Goal: Information Seeking & Learning: Learn about a topic

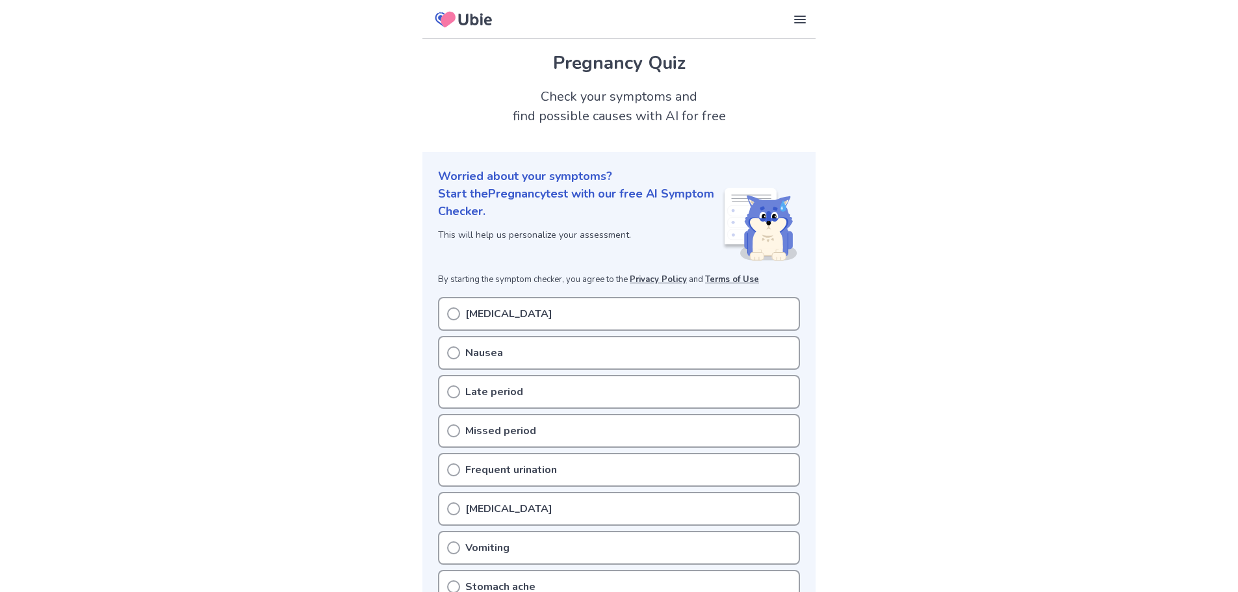
click at [620, 307] on div "Bloating" at bounding box center [619, 314] width 362 height 34
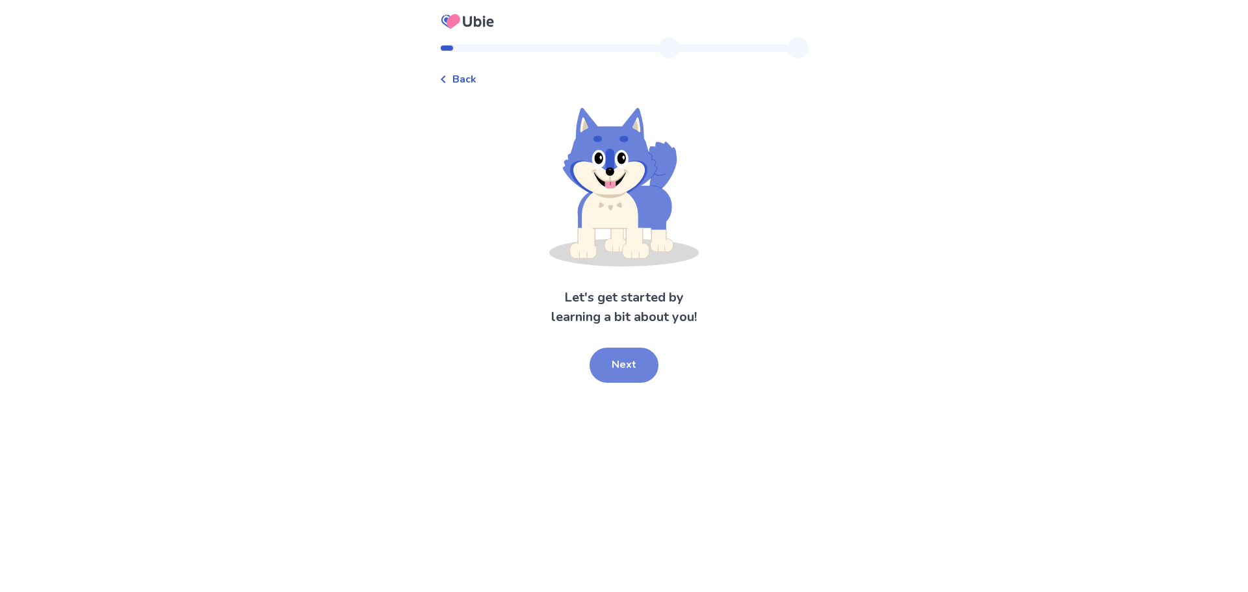
click at [613, 369] on button "Next" at bounding box center [623, 365] width 69 height 35
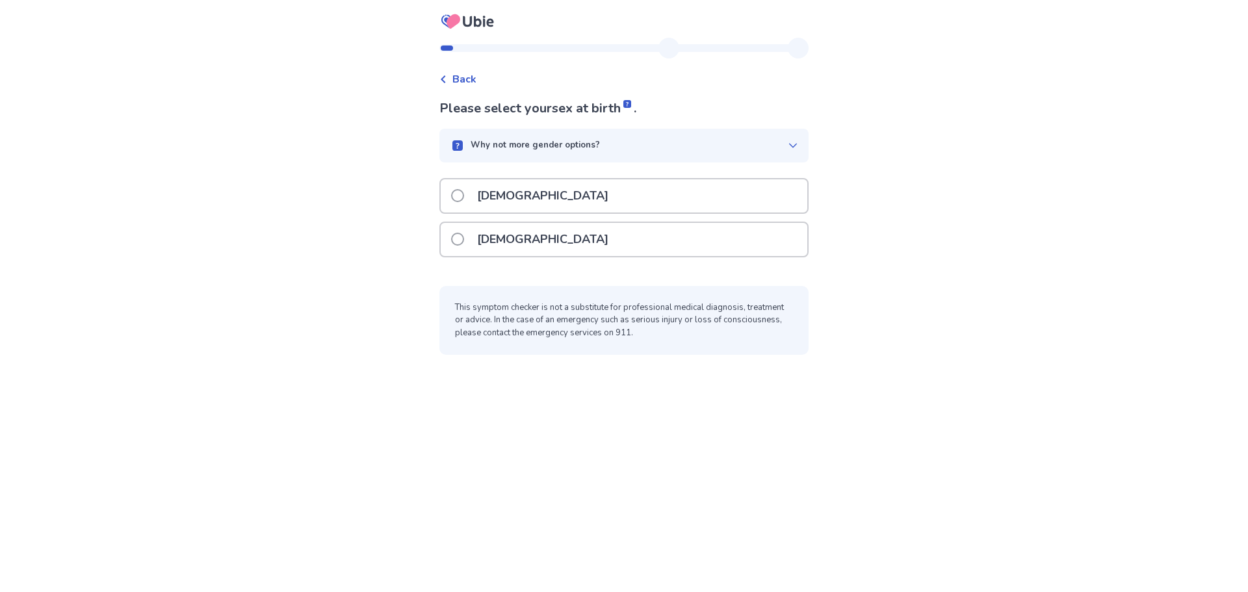
click at [535, 239] on div "[DEMOGRAPHIC_DATA]" at bounding box center [624, 239] width 367 height 33
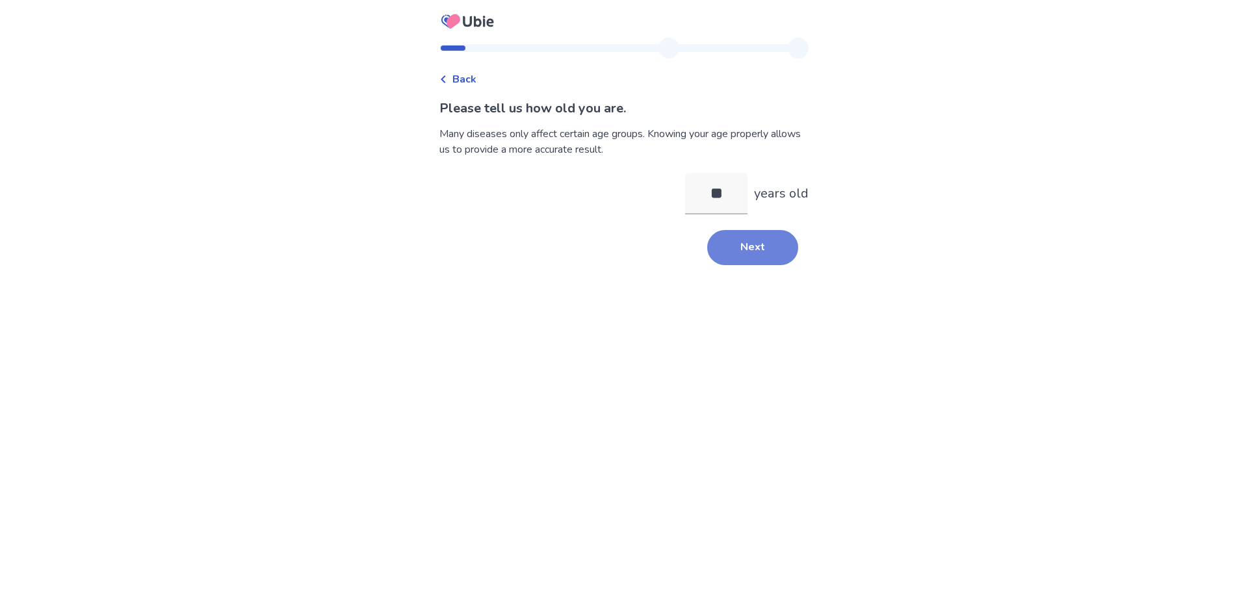
type input "**"
click at [741, 242] on button "Next" at bounding box center [752, 247] width 91 height 35
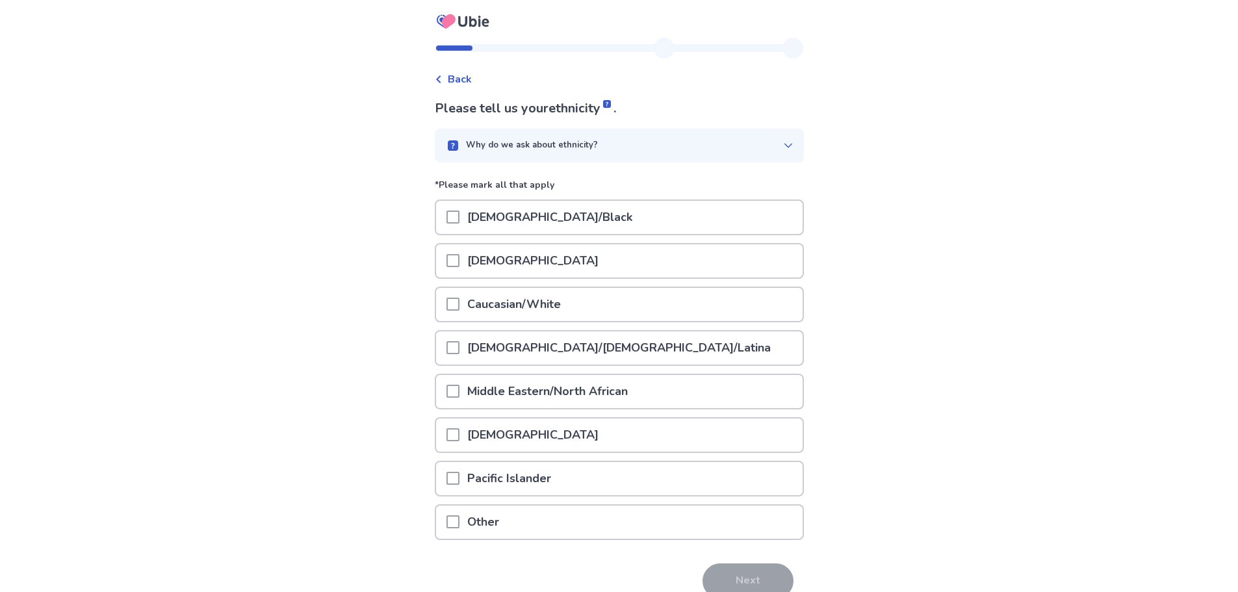
click at [456, 302] on span at bounding box center [452, 304] width 13 height 13
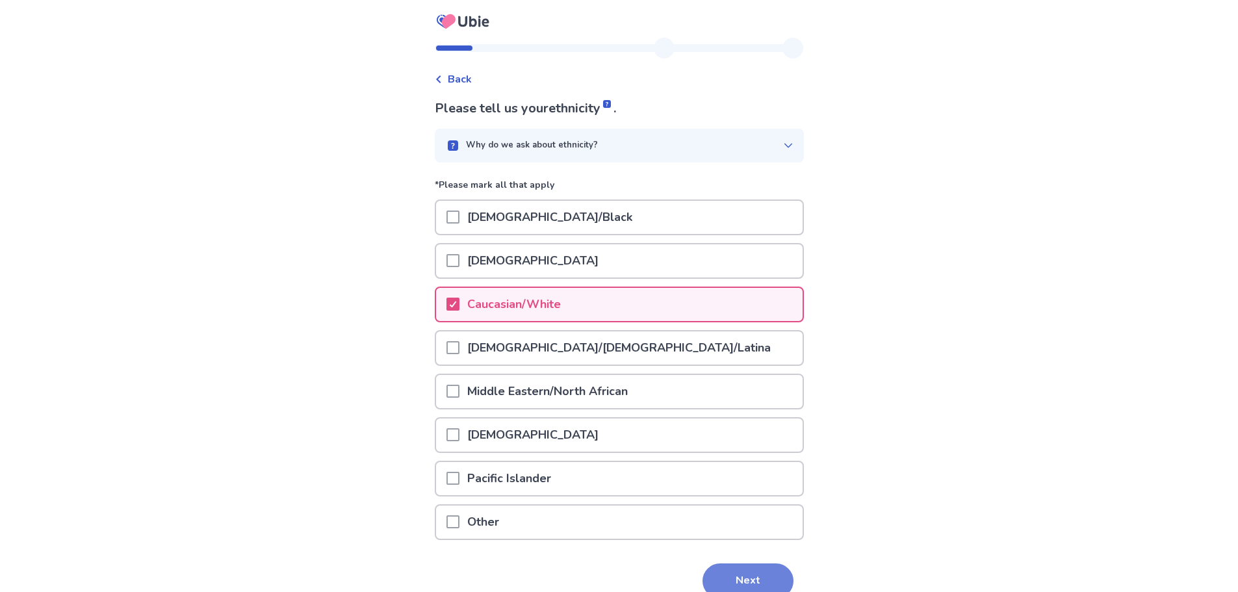
click at [747, 572] on button "Next" at bounding box center [748, 580] width 91 height 35
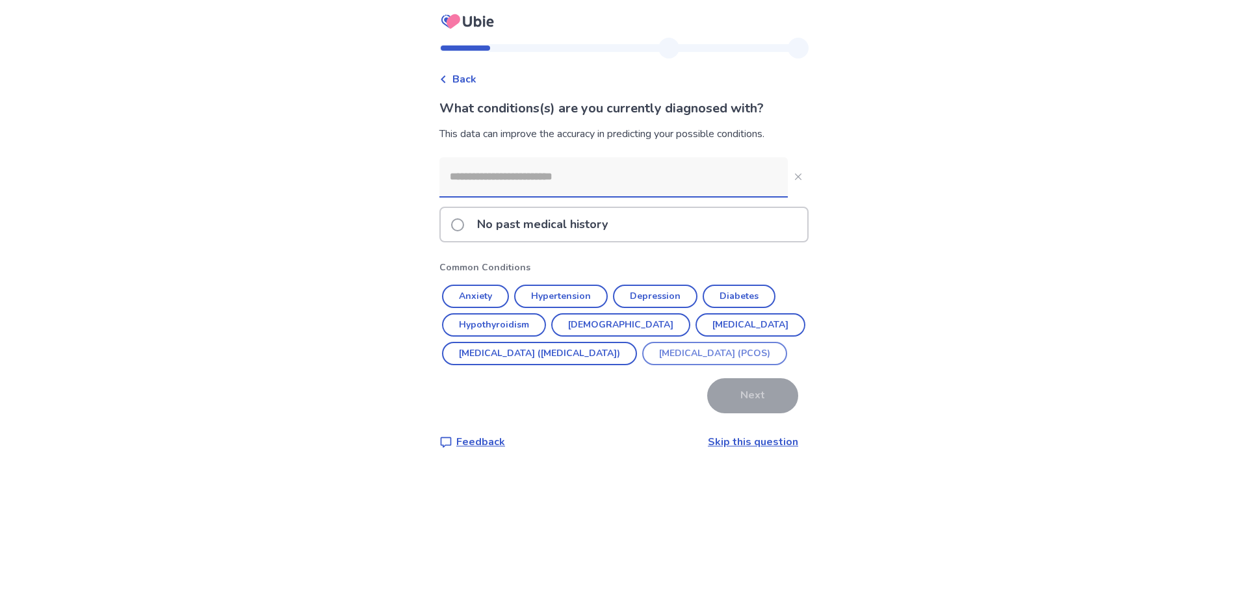
click at [642, 365] on button "[MEDICAL_DATA] (PCOS)" at bounding box center [714, 353] width 145 height 23
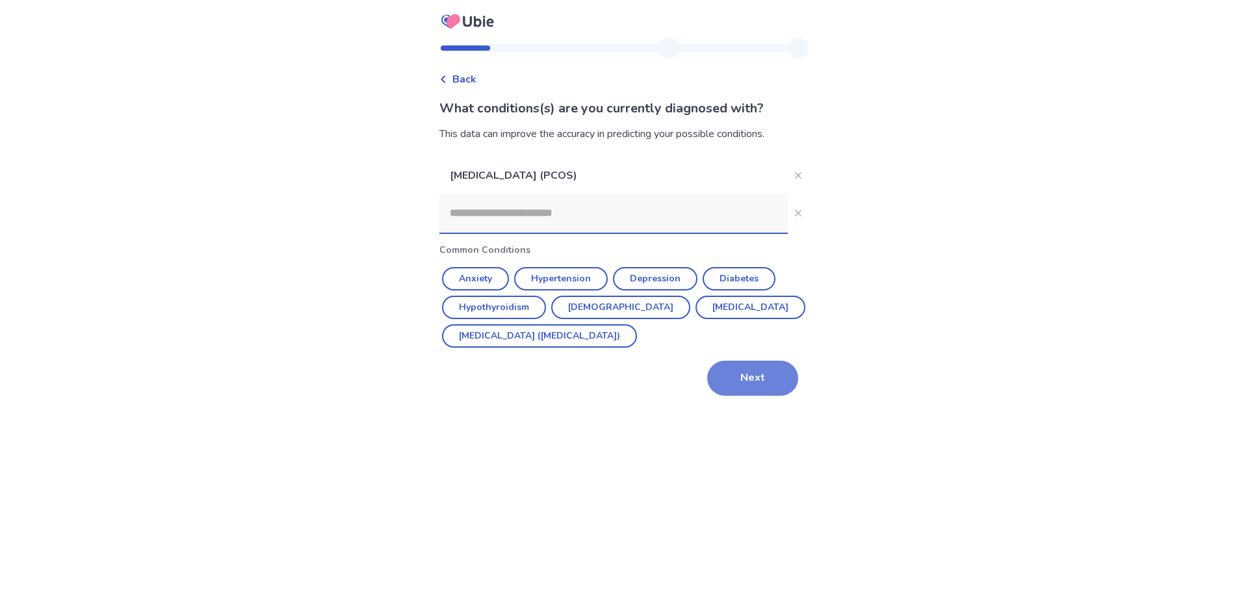
click at [758, 382] on button "Next" at bounding box center [752, 378] width 91 height 35
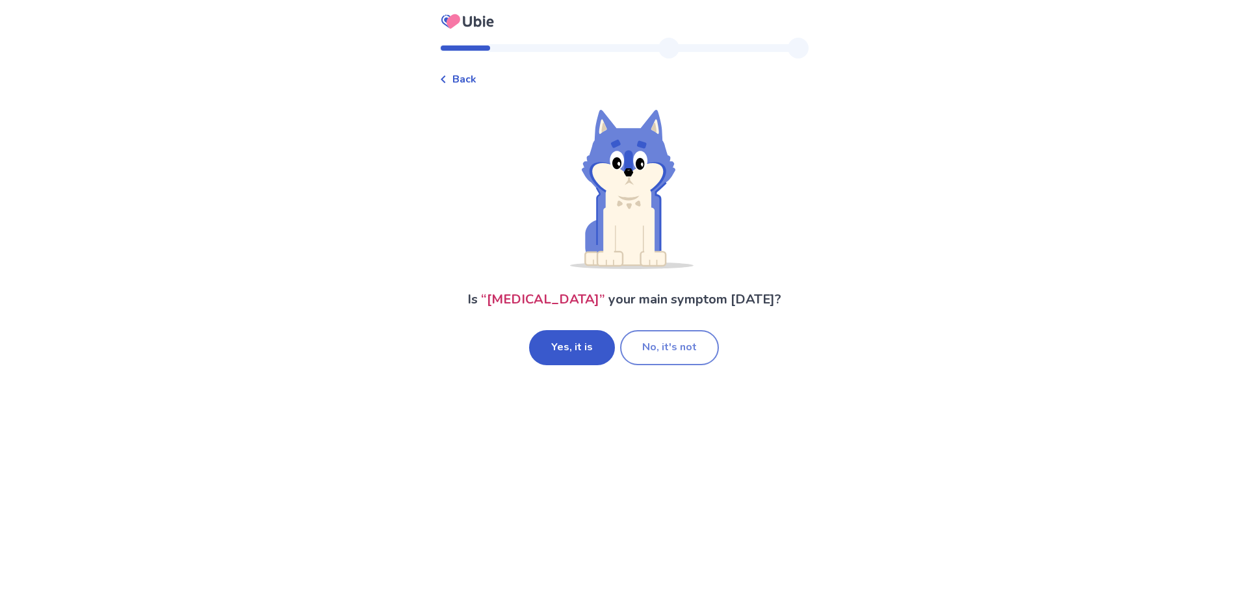
click at [684, 355] on button "No, it's not" at bounding box center [669, 347] width 99 height 35
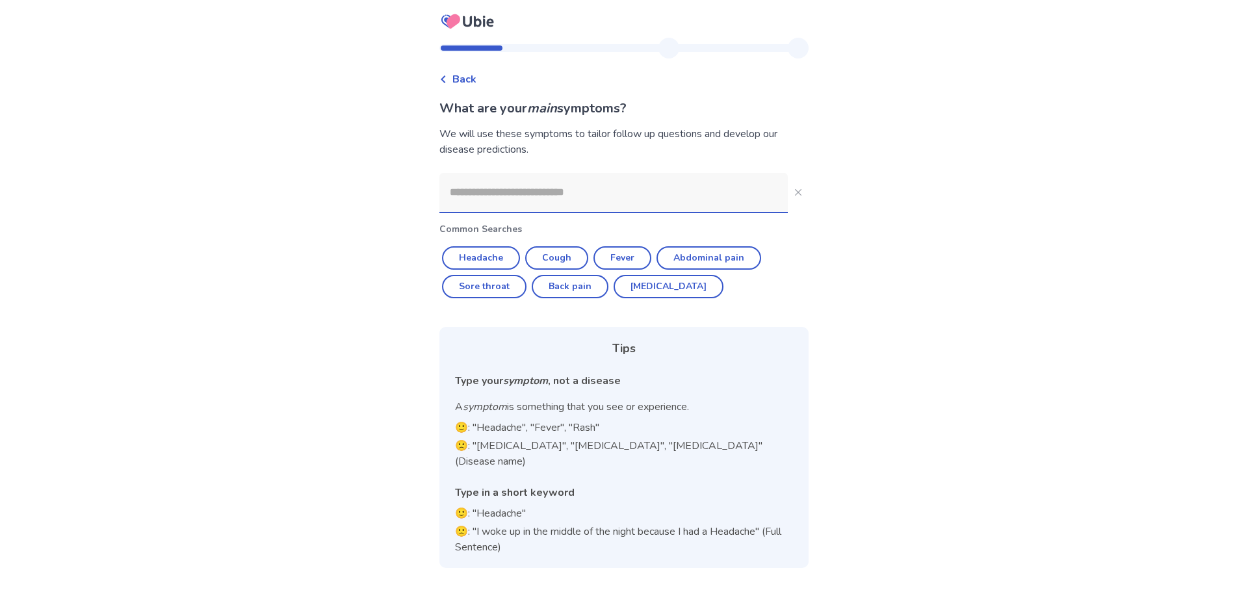
click at [628, 188] on input at bounding box center [613, 192] width 348 height 39
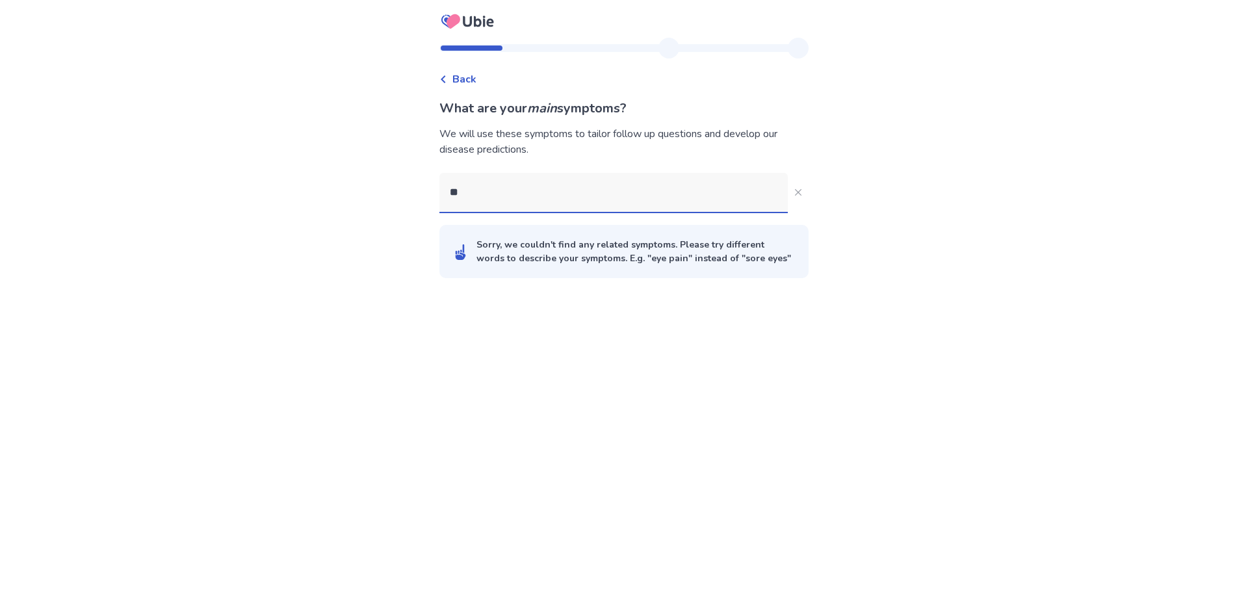
type input "*"
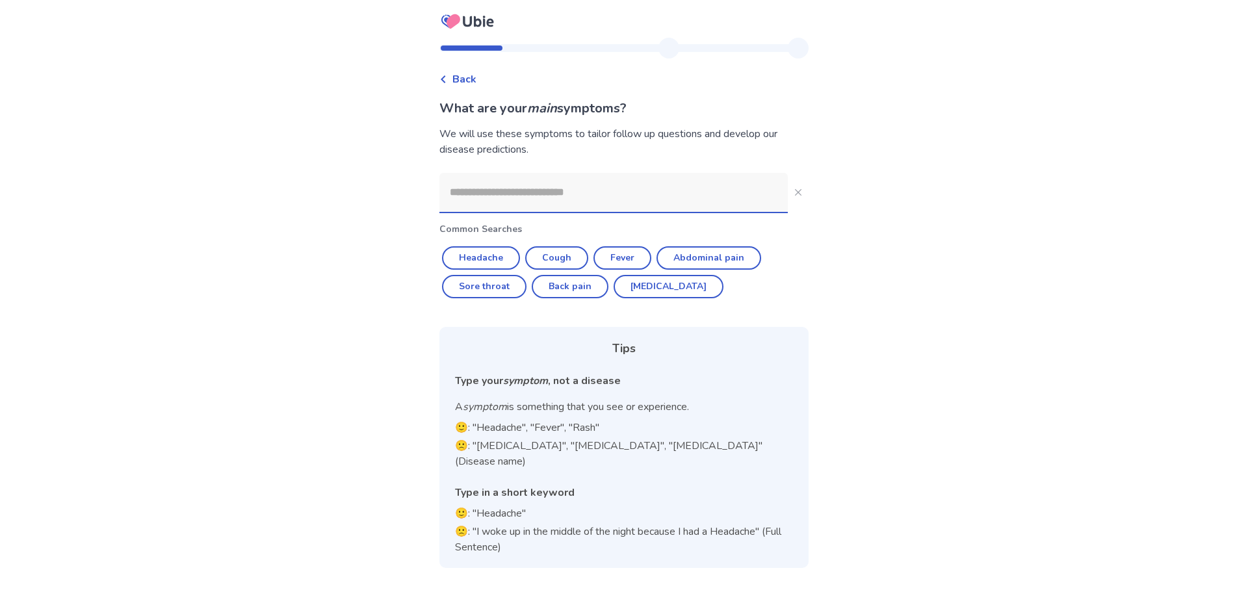
type input "*"
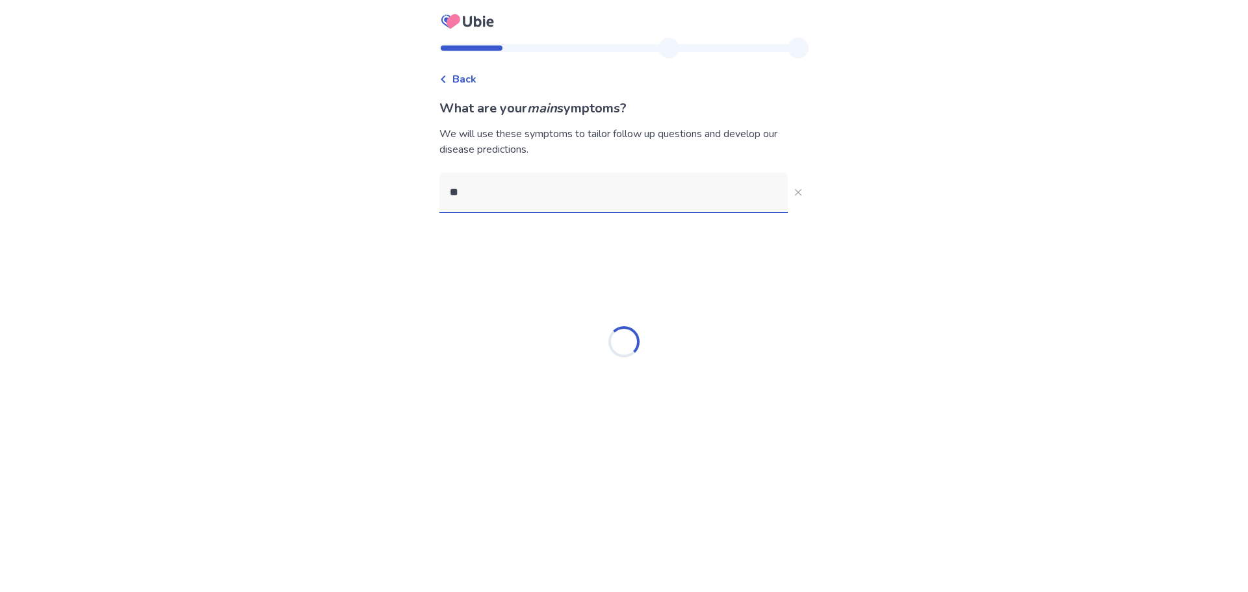
type input "*"
type input "********"
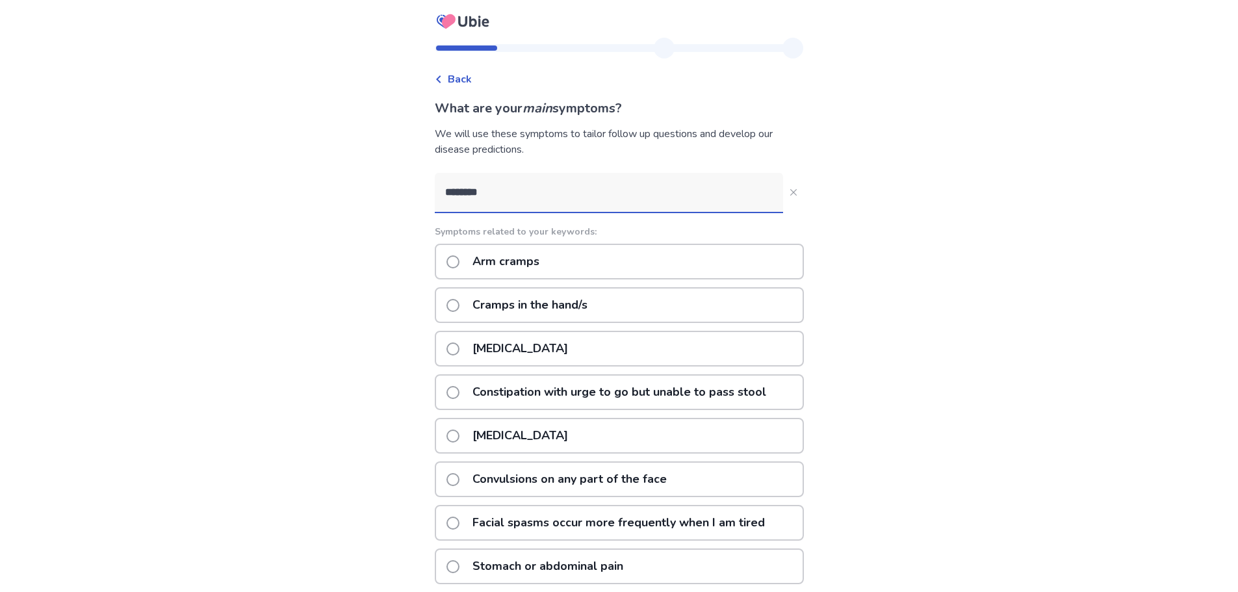
click at [543, 436] on p "[MEDICAL_DATA]" at bounding box center [520, 435] width 111 height 33
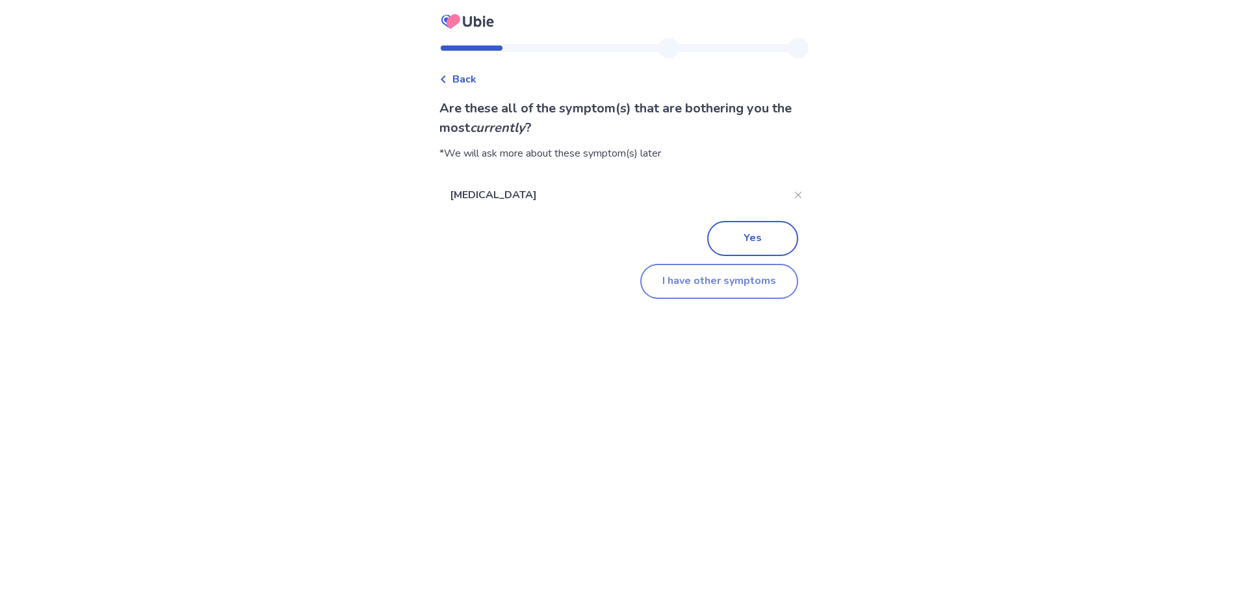
click at [743, 282] on button "I have other symptoms" at bounding box center [719, 281] width 158 height 35
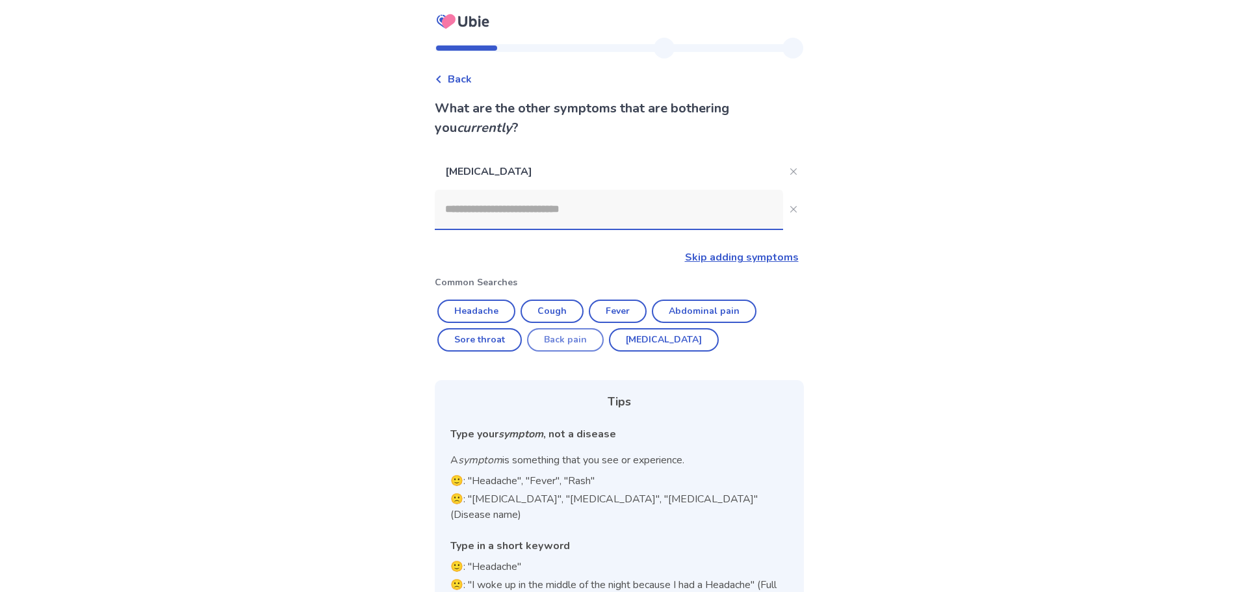
click at [580, 340] on button "Back pain" at bounding box center [565, 339] width 77 height 23
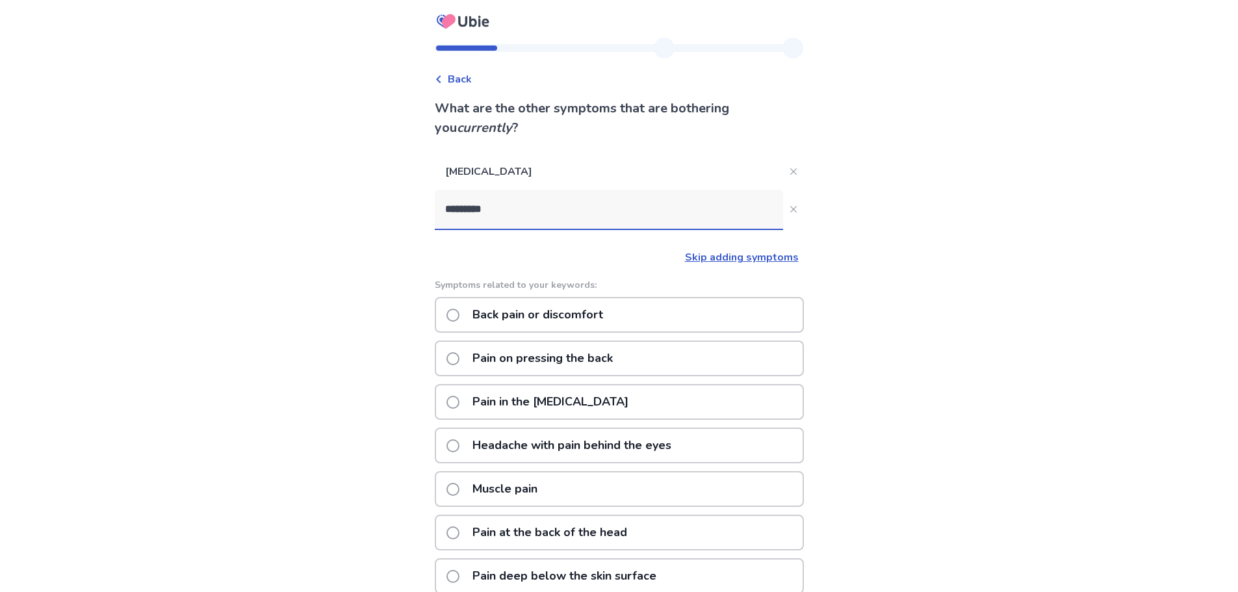
click at [821, 215] on div "Back What are the other symptoms that are bothering you currently ? [MEDICAL_DA…" at bounding box center [619, 395] width 1238 height 790
click at [692, 222] on input "*********" at bounding box center [609, 209] width 348 height 39
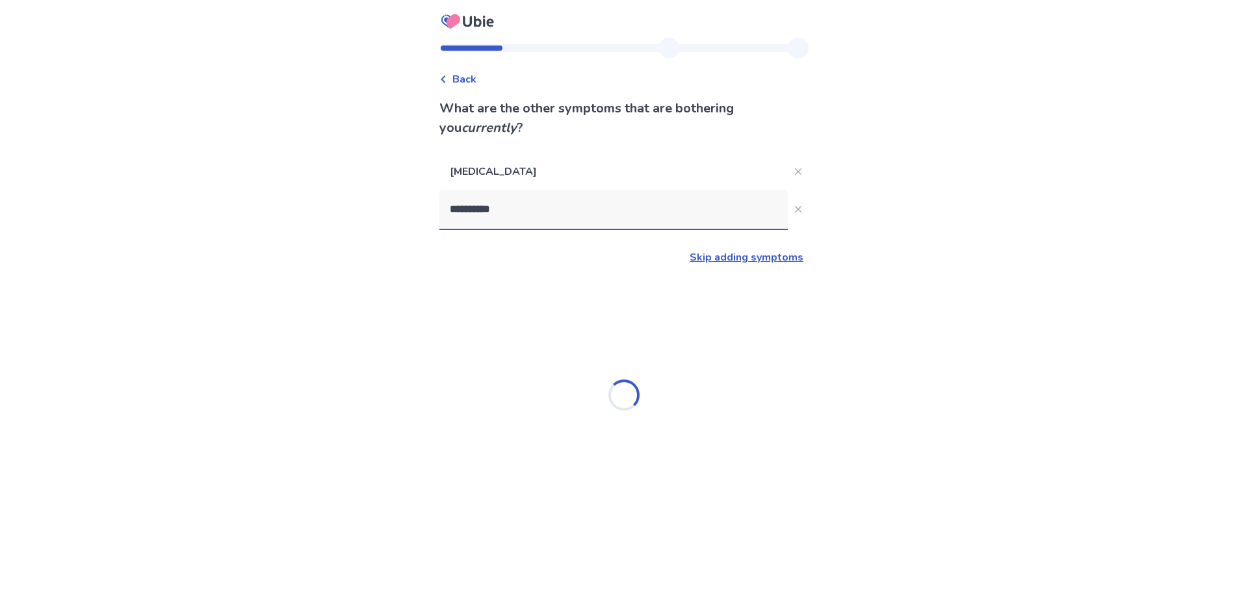
type input "*********"
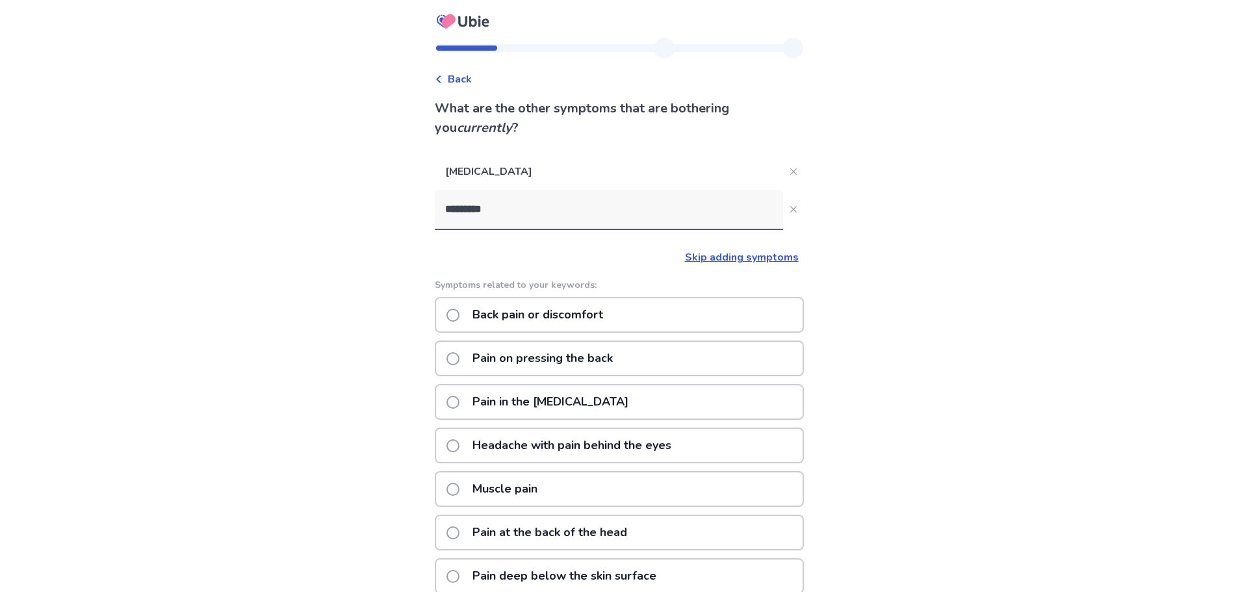
click at [705, 166] on p "[MEDICAL_DATA]" at bounding box center [609, 171] width 348 height 36
click at [703, 218] on input "*********" at bounding box center [609, 209] width 348 height 39
click at [561, 313] on p "Back pain or discomfort" at bounding box center [538, 314] width 146 height 33
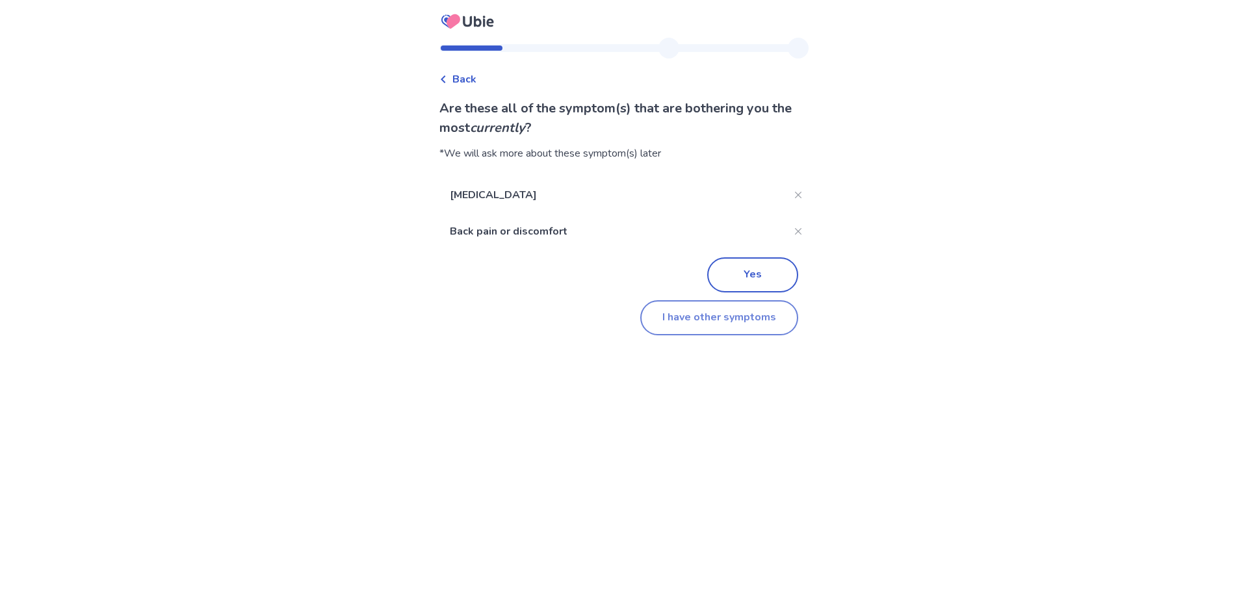
click at [734, 317] on button "I have other symptoms" at bounding box center [719, 317] width 158 height 35
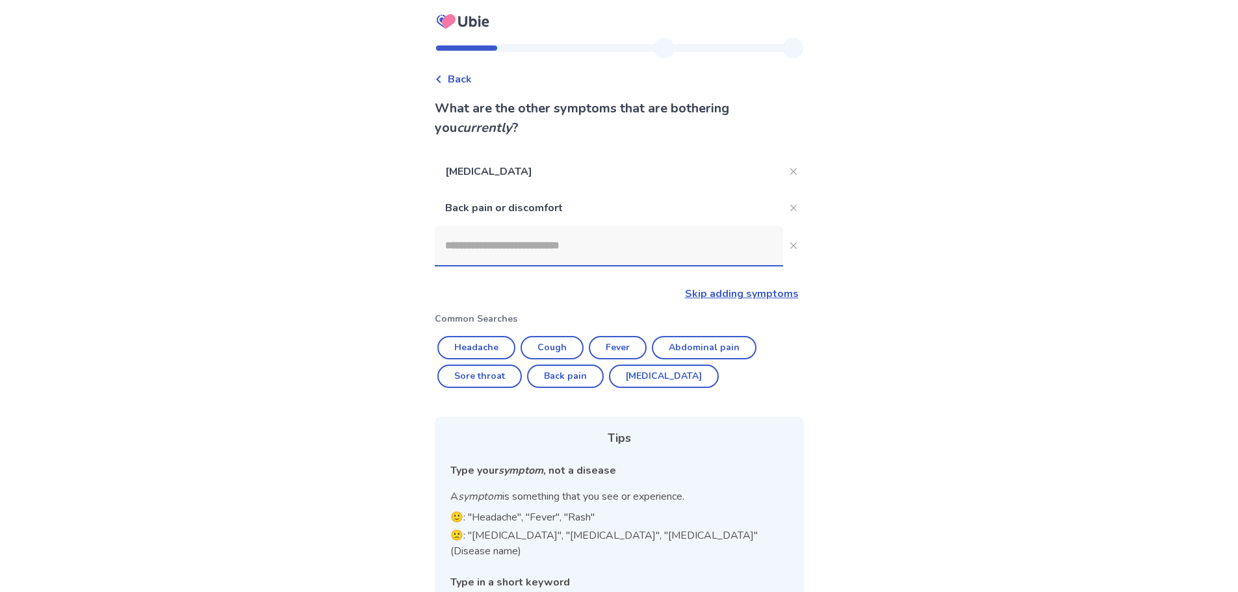
click at [547, 242] on input at bounding box center [609, 245] width 348 height 39
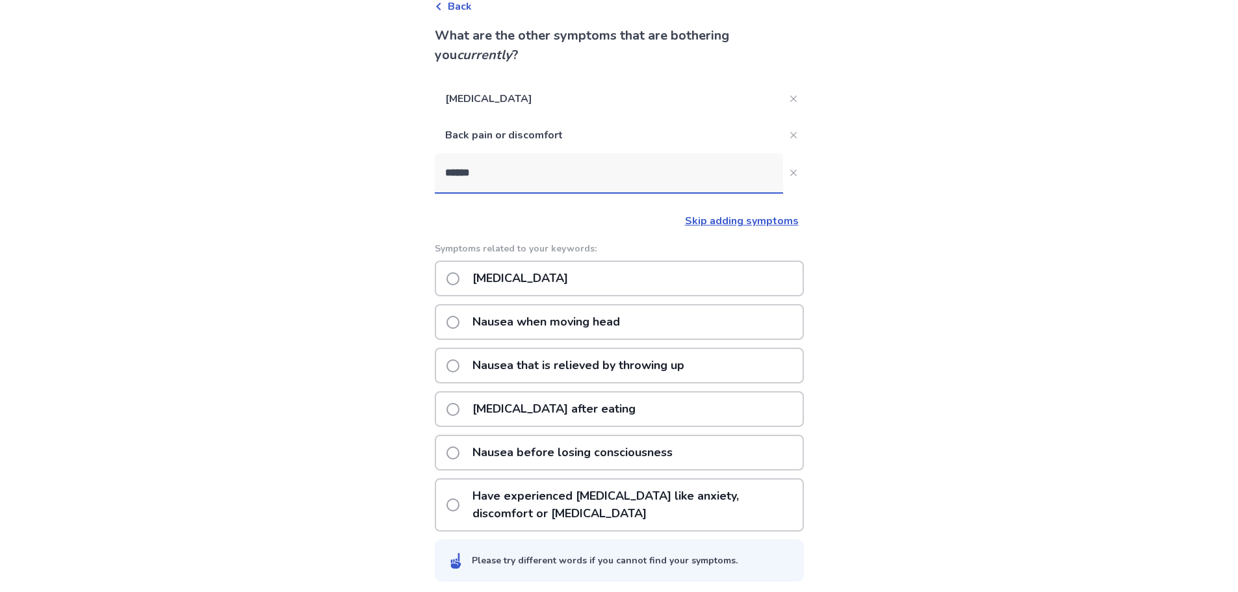
scroll to position [78, 0]
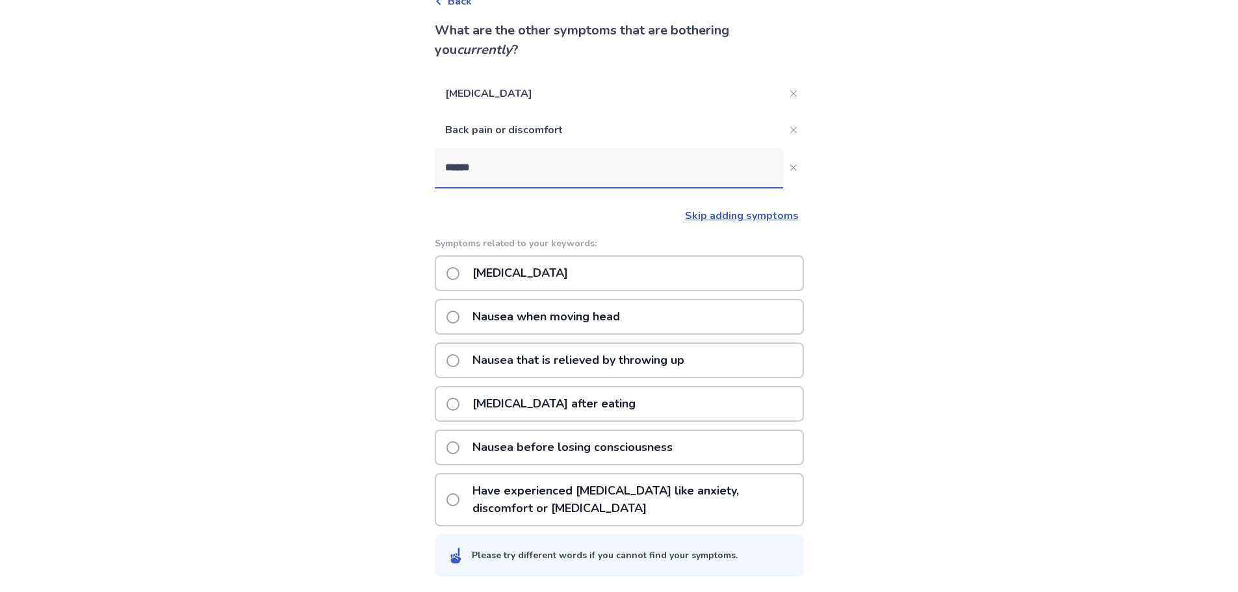
type input "******"
click at [596, 273] on div "[MEDICAL_DATA]" at bounding box center [619, 273] width 369 height 36
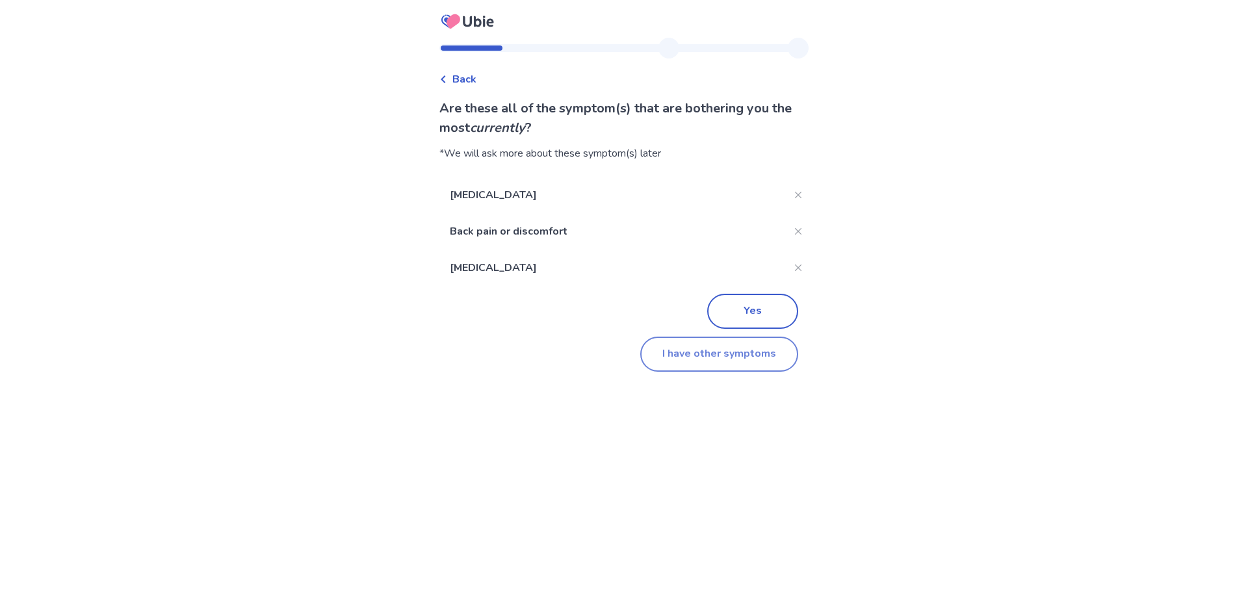
click at [721, 358] on button "I have other symptoms" at bounding box center [719, 354] width 158 height 35
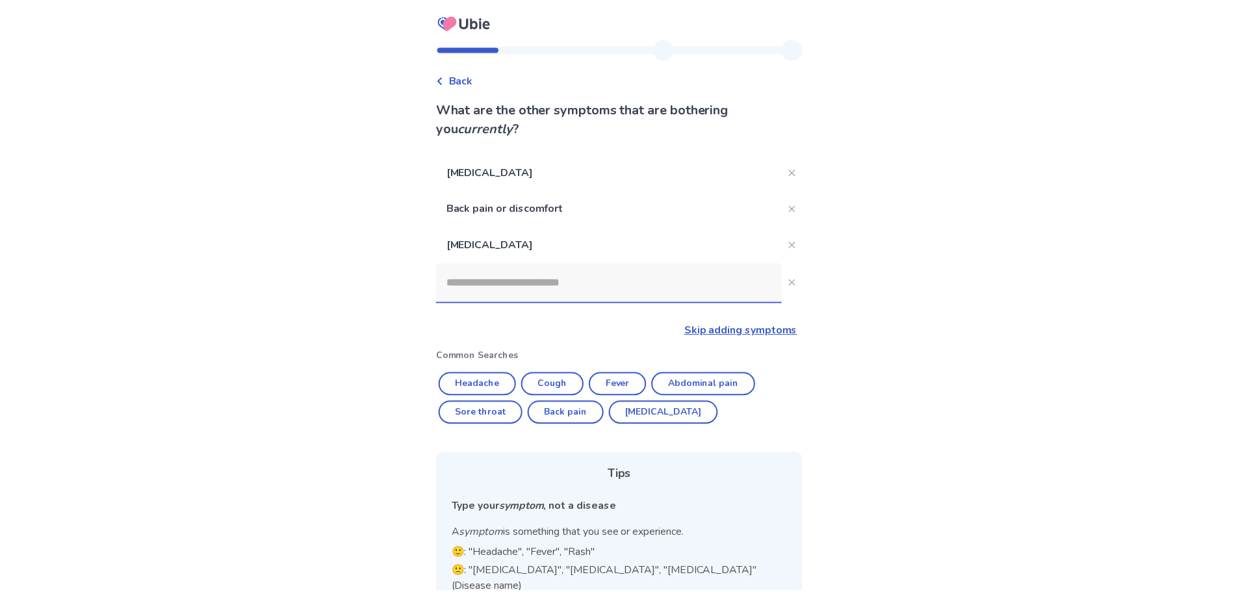
scroll to position [78, 0]
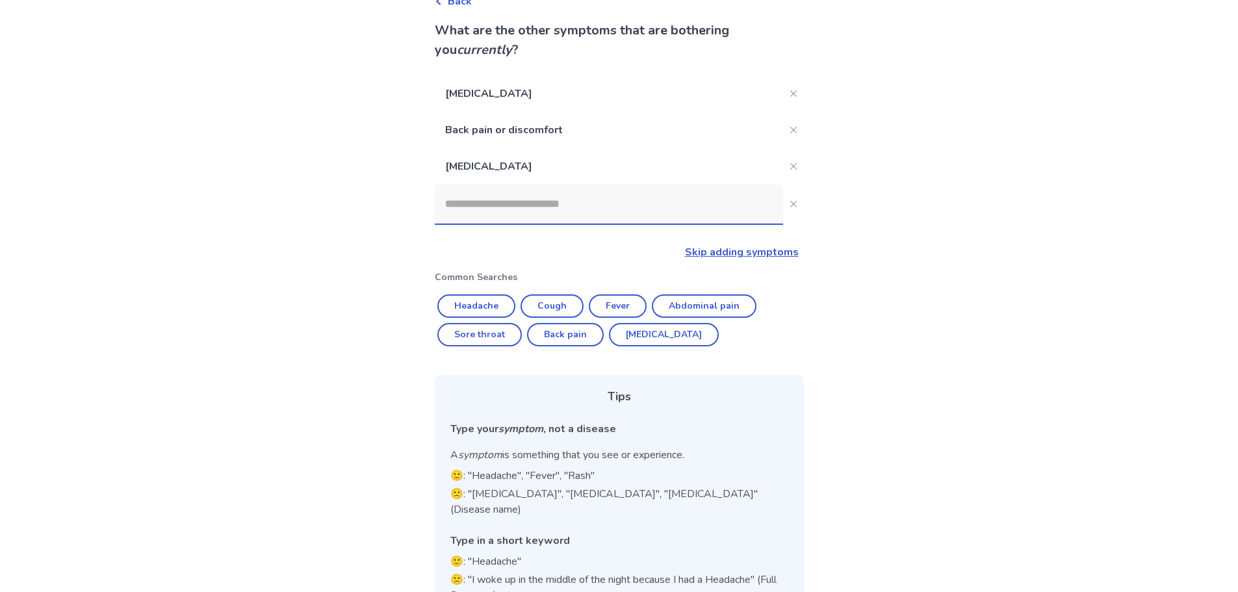
click at [576, 209] on input at bounding box center [609, 204] width 348 height 39
click at [499, 331] on button "Sore throat" at bounding box center [479, 334] width 84 height 23
type input "**********"
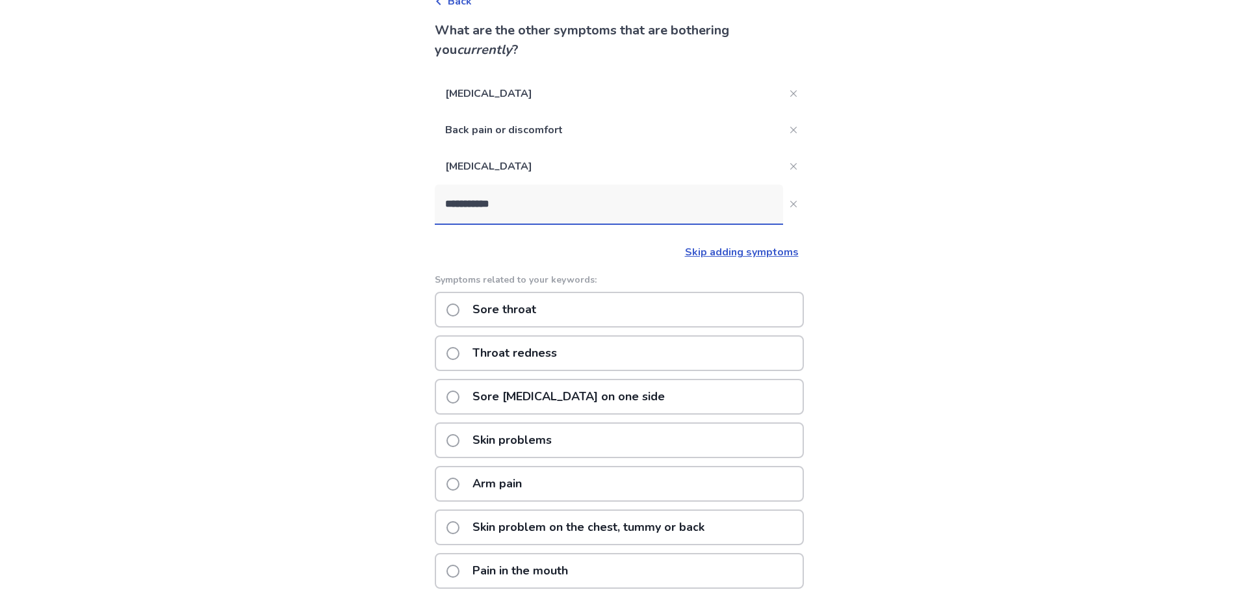
click at [577, 315] on div "Sore throat" at bounding box center [619, 310] width 369 height 36
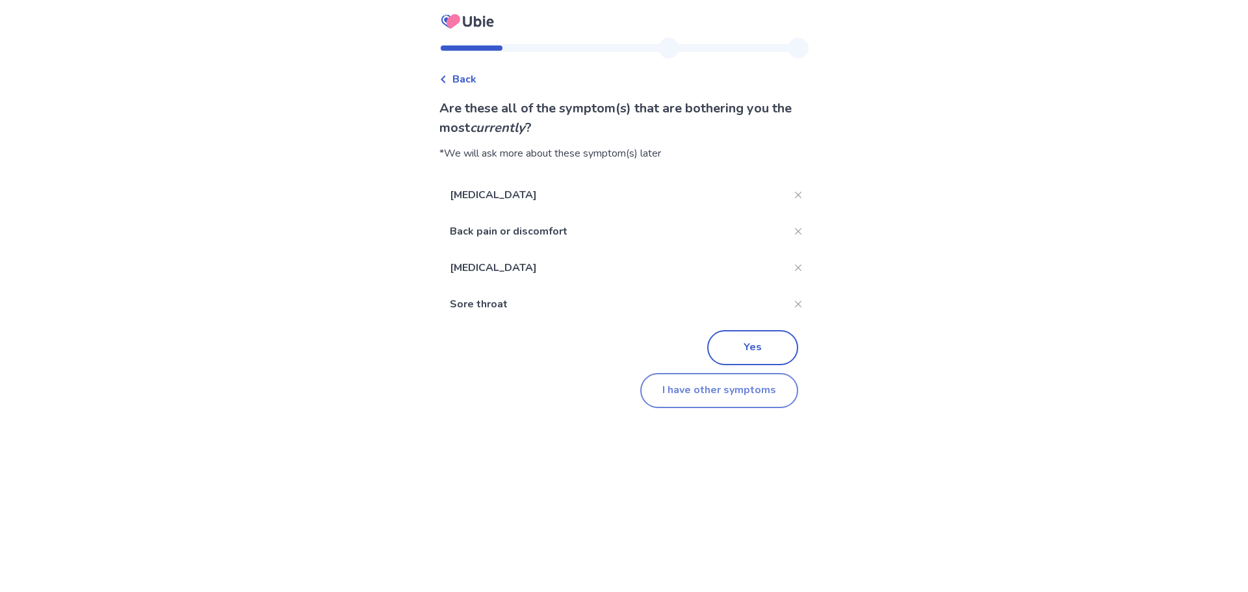
click at [716, 390] on button "I have other symptoms" at bounding box center [719, 390] width 158 height 35
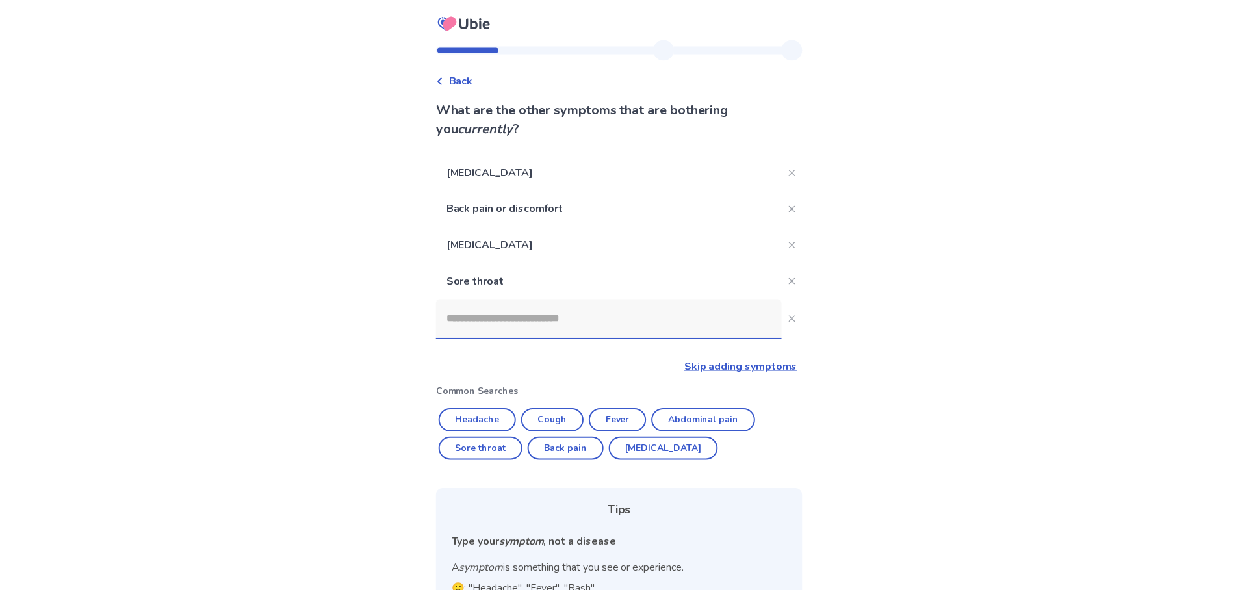
scroll to position [78, 0]
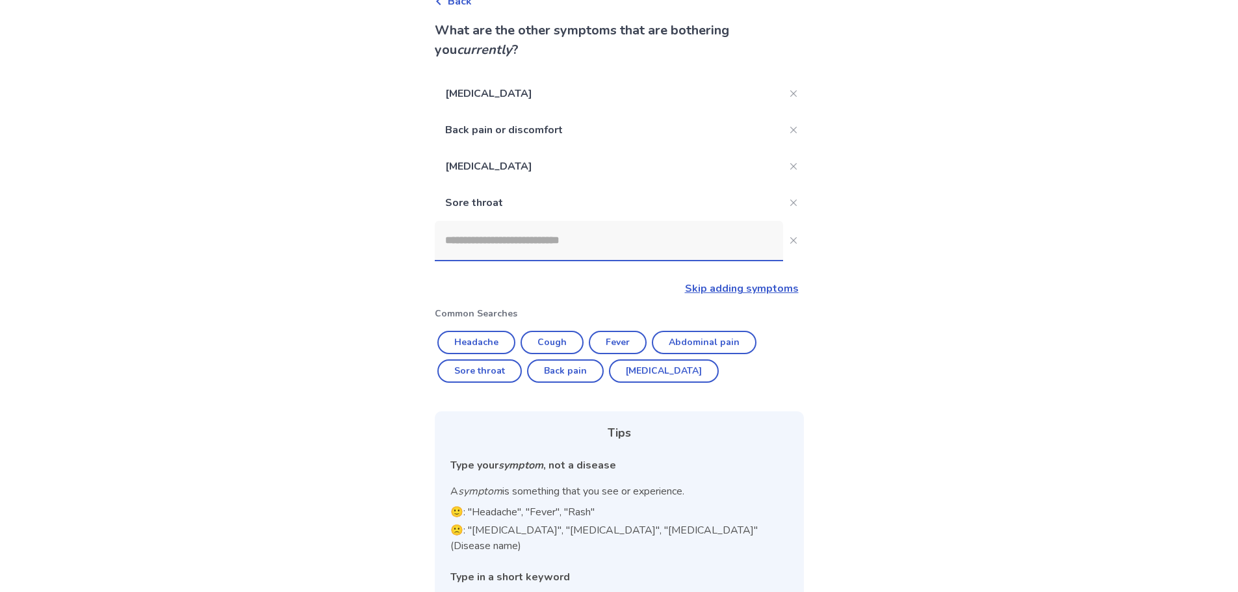
click at [578, 254] on input at bounding box center [609, 240] width 348 height 39
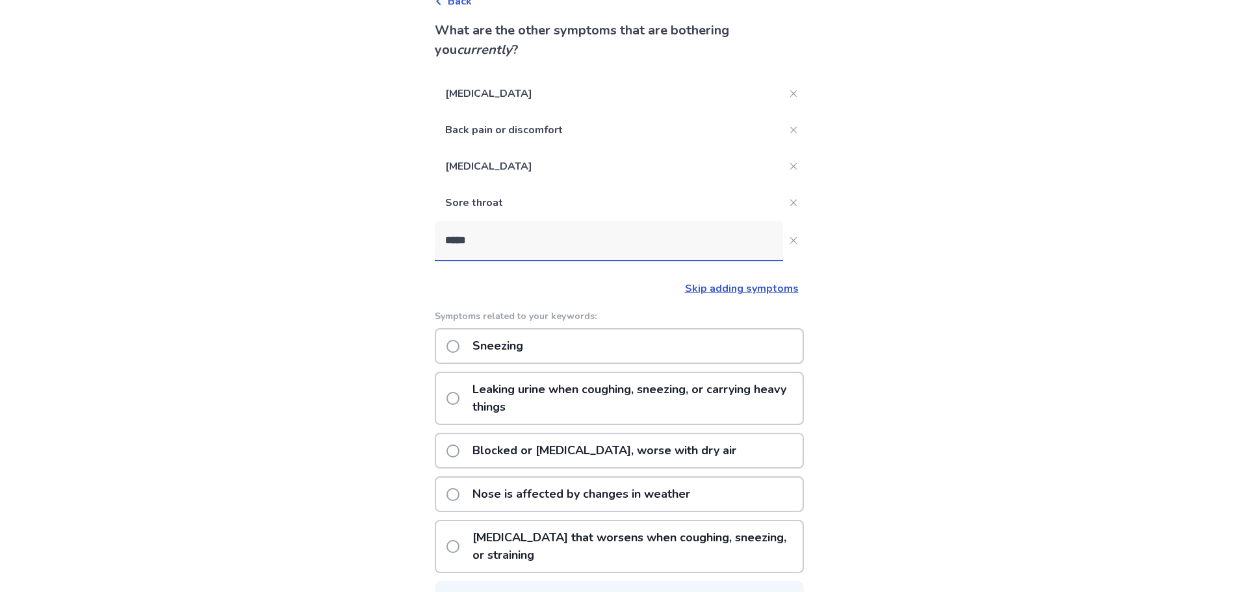
type input "*****"
click at [455, 343] on span at bounding box center [452, 346] width 13 height 13
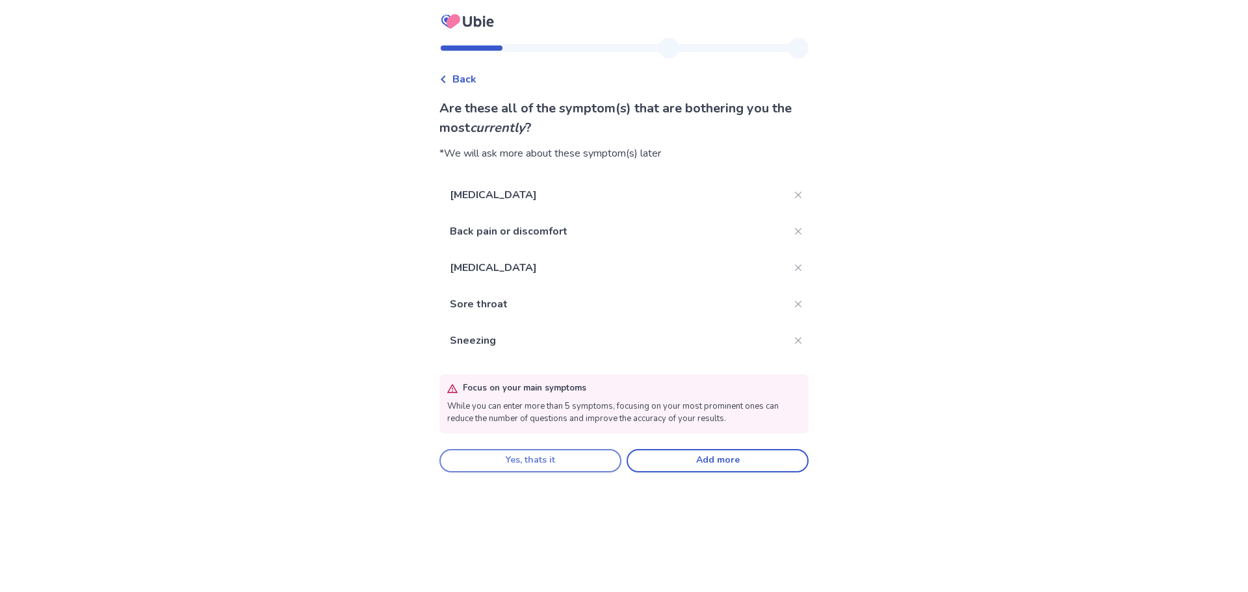
click at [571, 454] on button "Yes, thats it" at bounding box center [530, 460] width 182 height 23
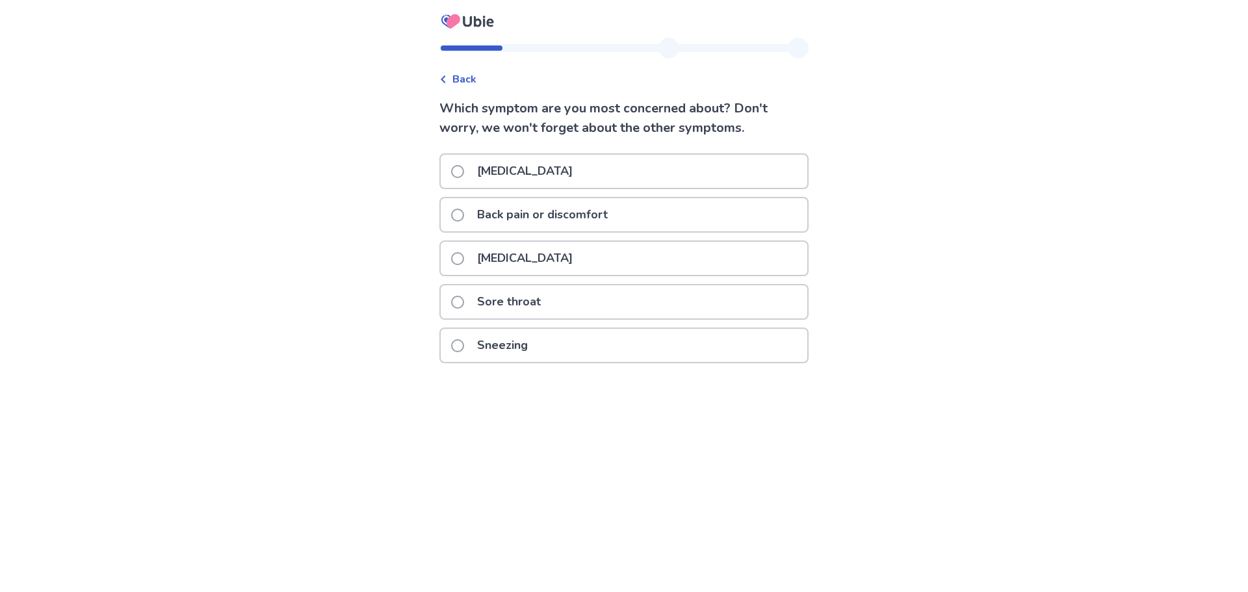
click at [596, 179] on div "[MEDICAL_DATA]" at bounding box center [624, 171] width 367 height 33
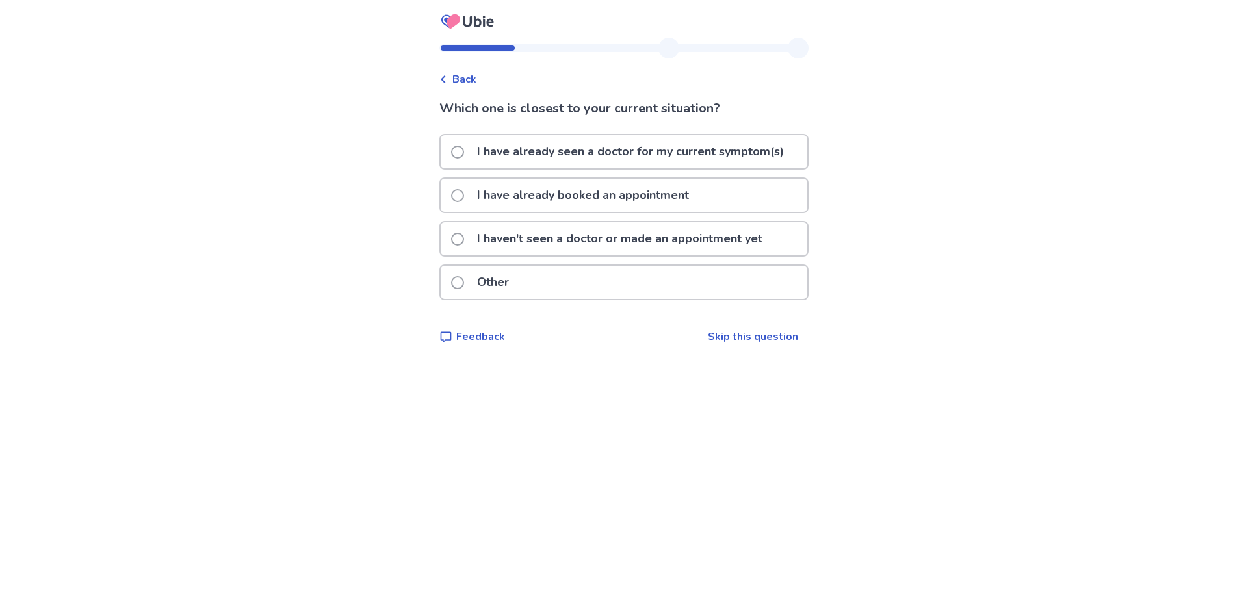
click at [563, 285] on div "Other" at bounding box center [624, 282] width 367 height 33
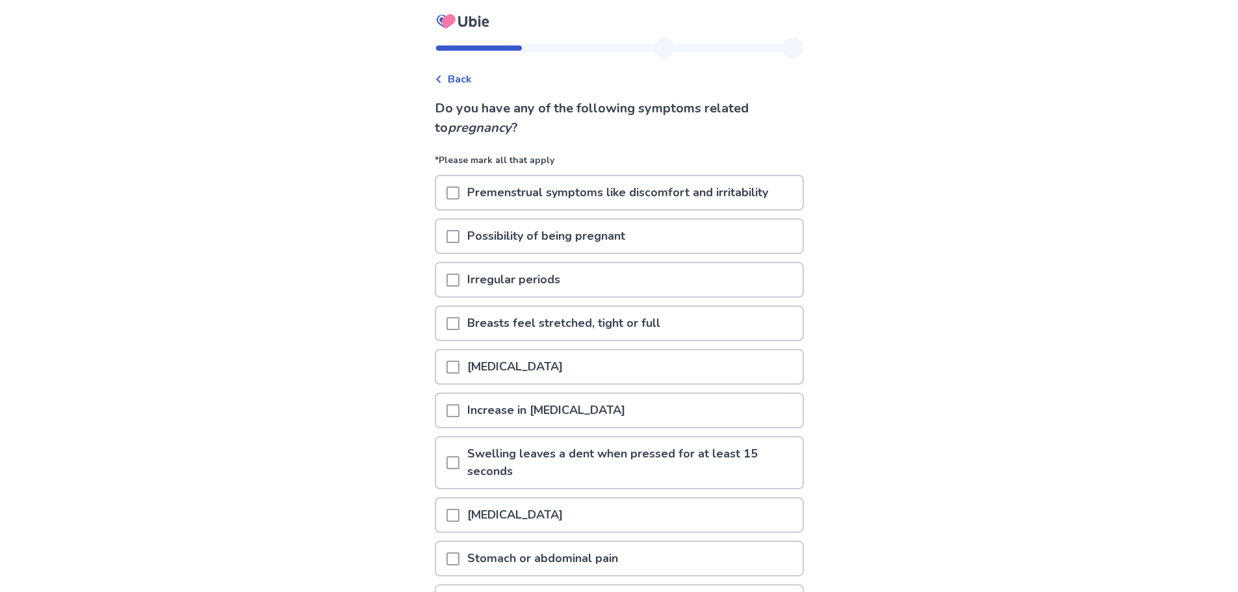
click at [459, 196] on span at bounding box center [452, 193] width 13 height 13
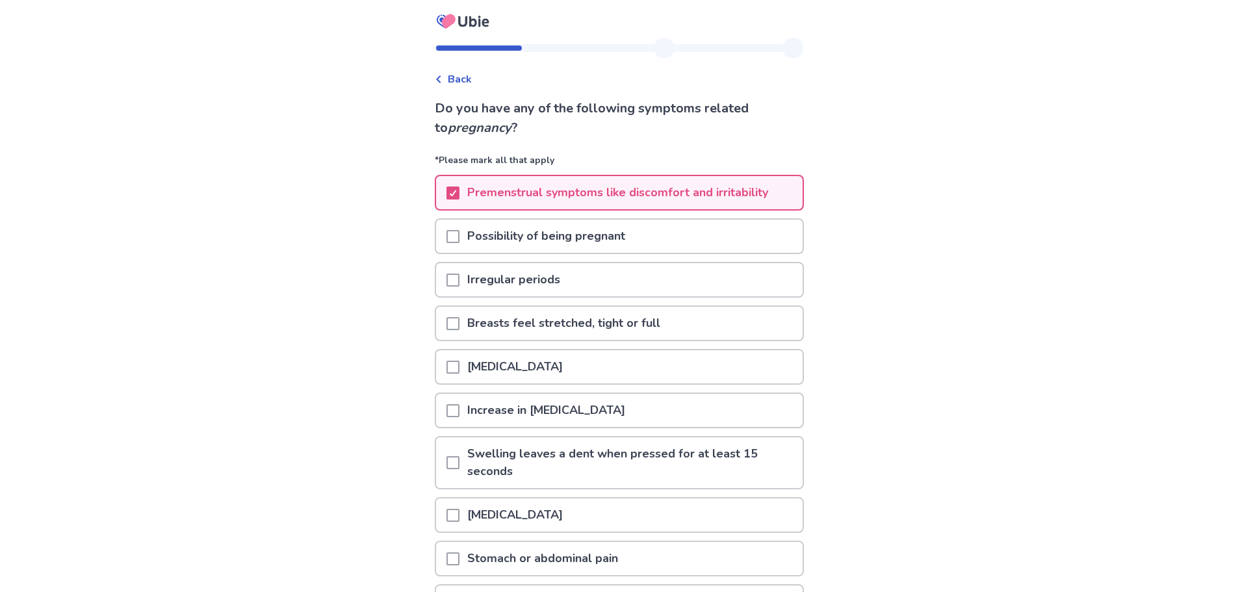
click at [459, 234] on span at bounding box center [452, 236] width 13 height 13
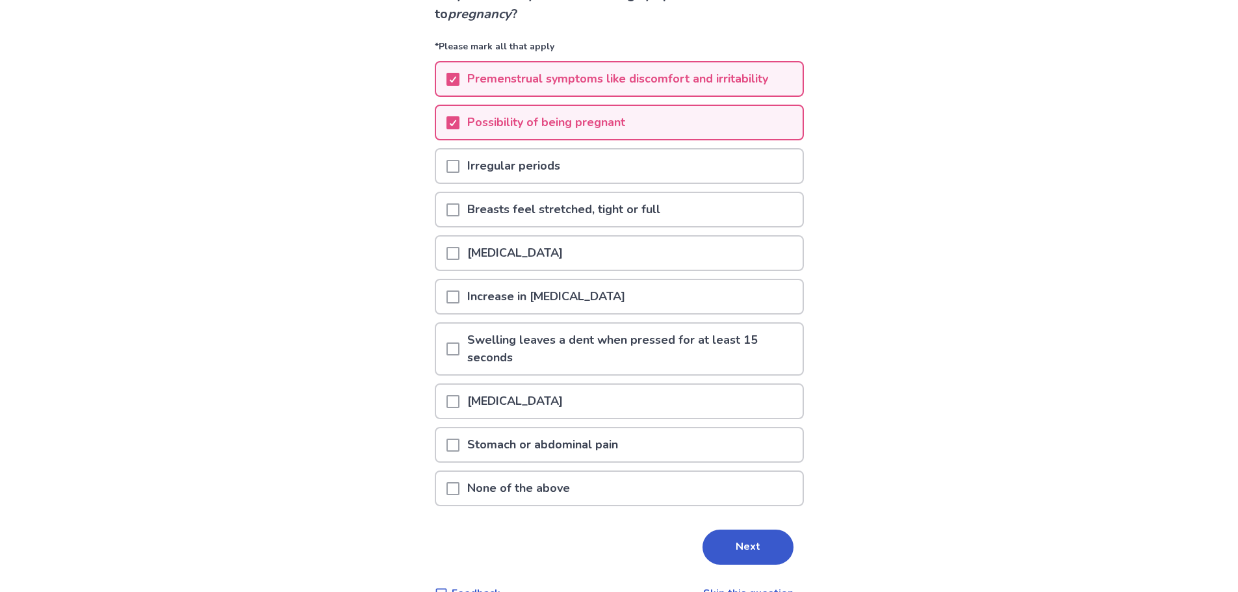
scroll to position [130, 0]
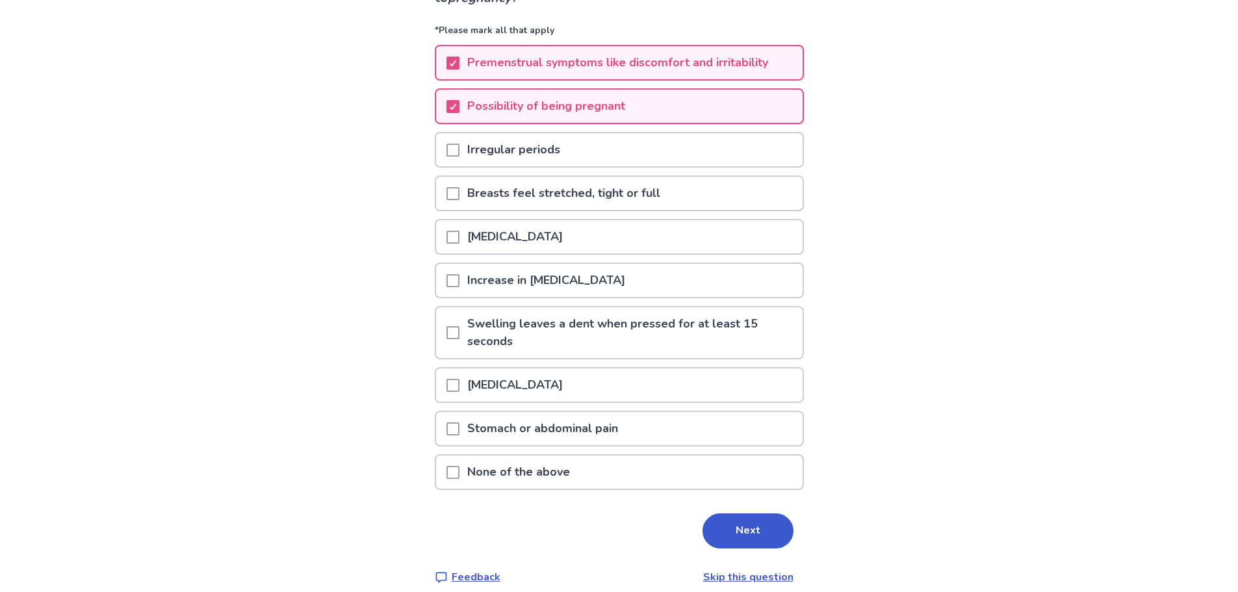
click at [458, 148] on span at bounding box center [452, 150] width 13 height 13
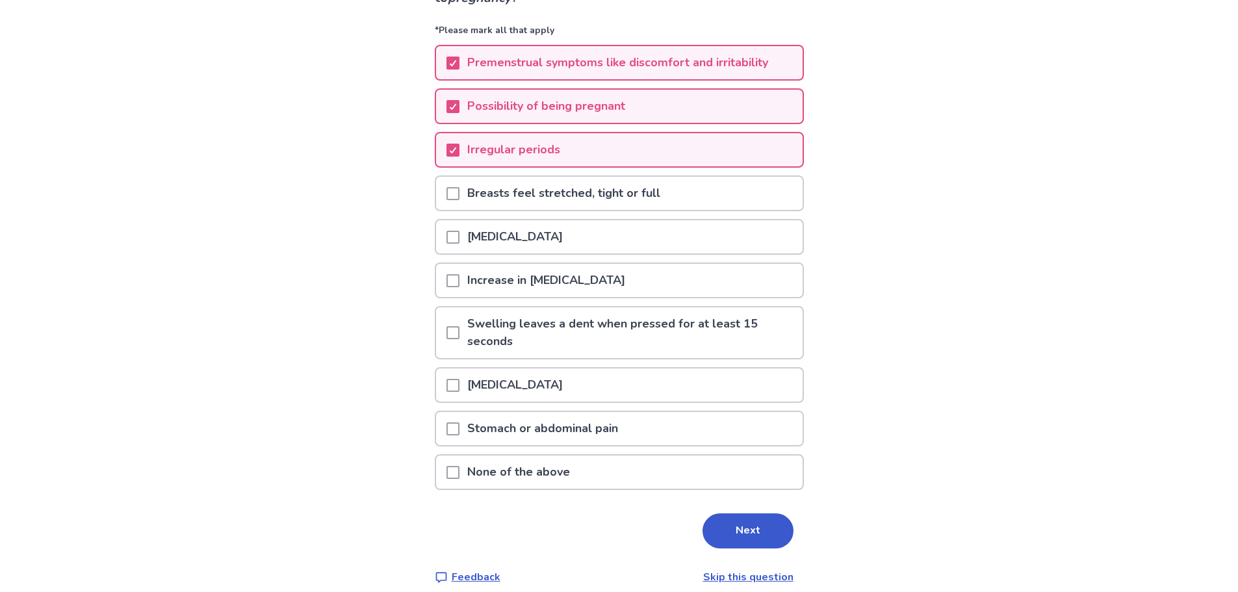
click at [452, 234] on div "[MEDICAL_DATA]" at bounding box center [619, 236] width 367 height 33
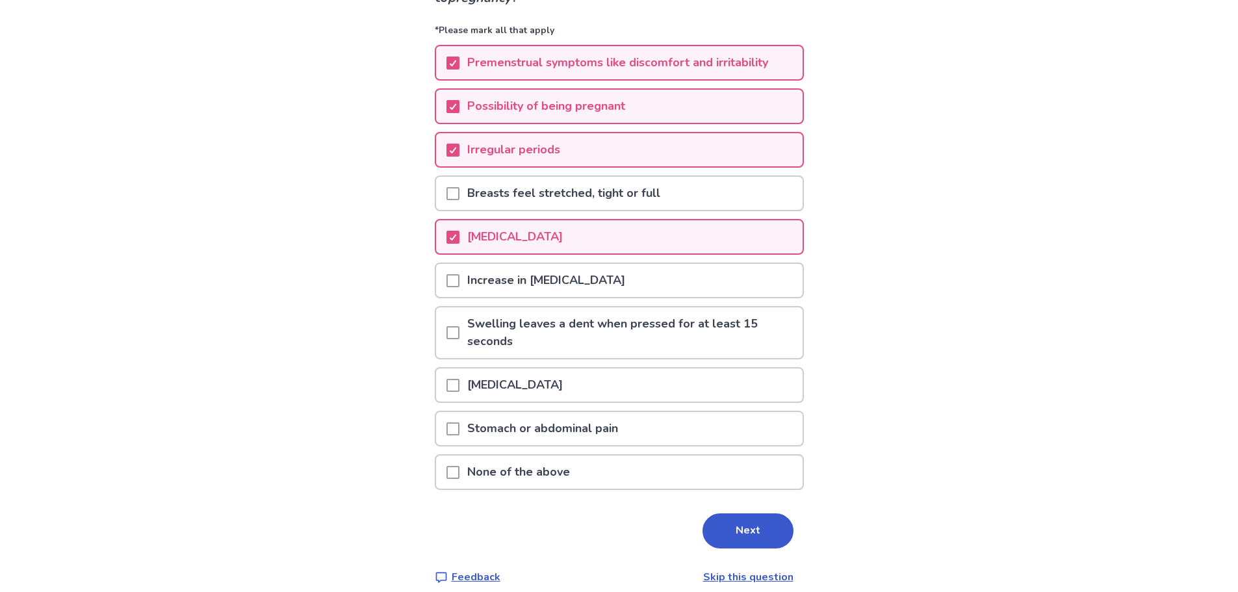
click at [459, 387] on span at bounding box center [452, 385] width 13 height 13
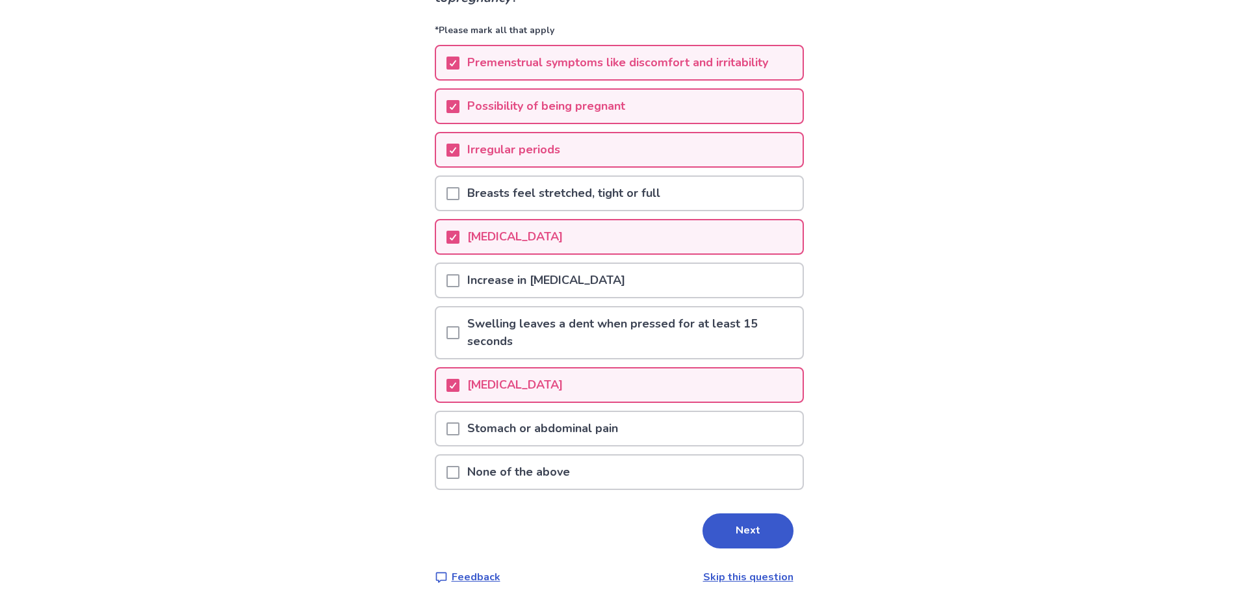
click at [458, 426] on span at bounding box center [452, 428] width 13 height 13
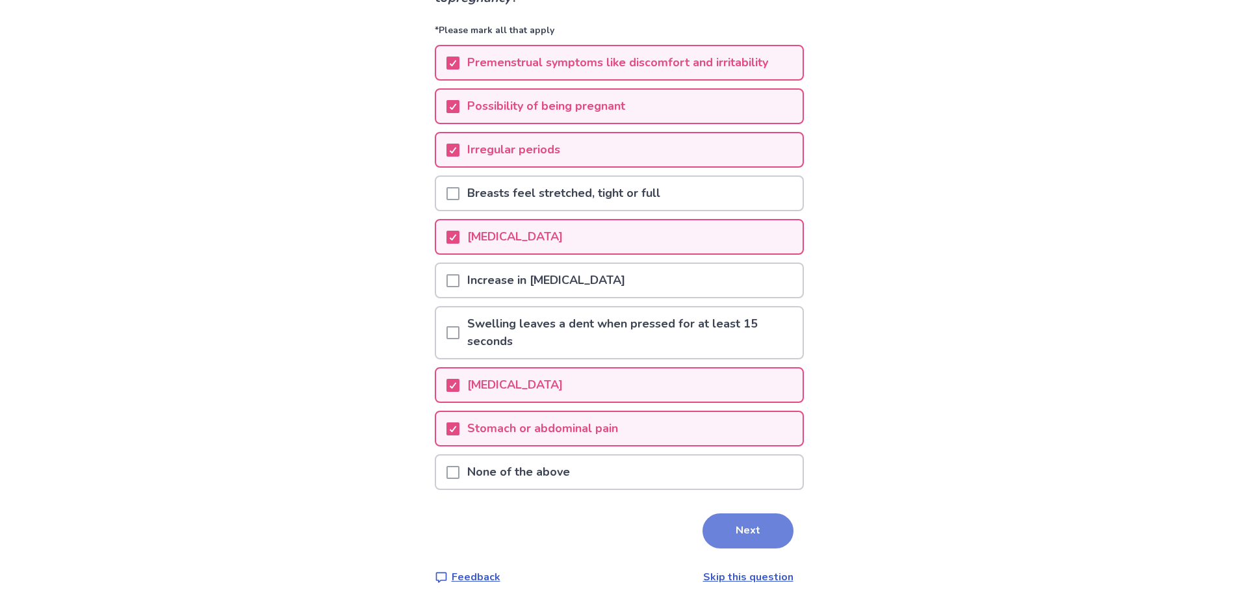
click at [735, 534] on button "Next" at bounding box center [748, 530] width 91 height 35
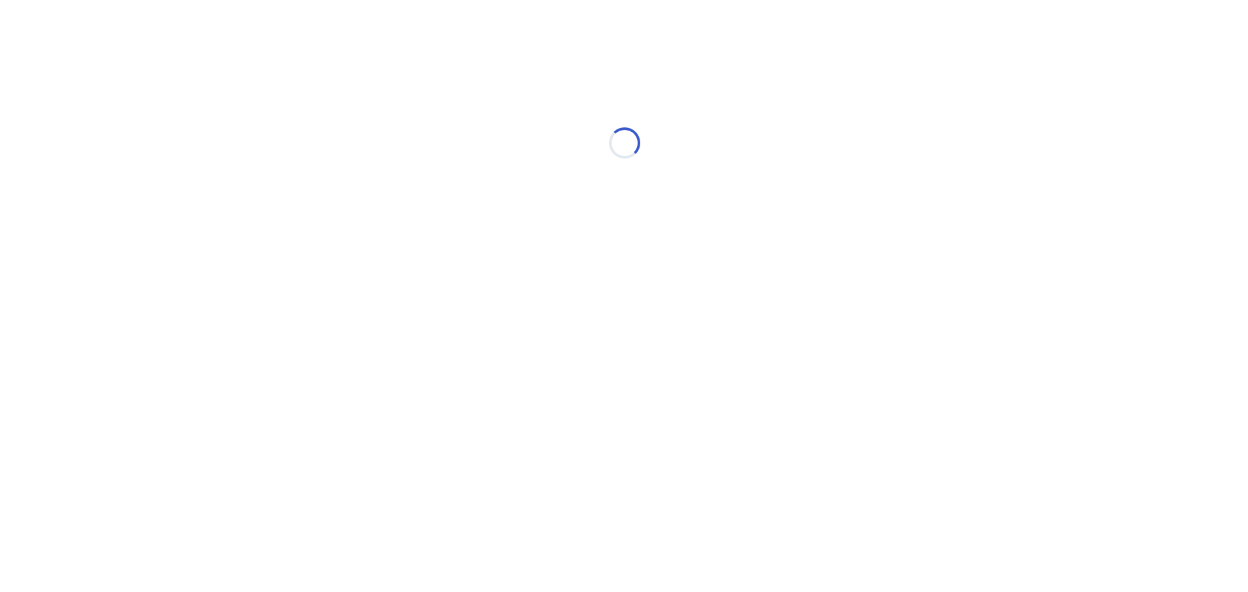
scroll to position [0, 0]
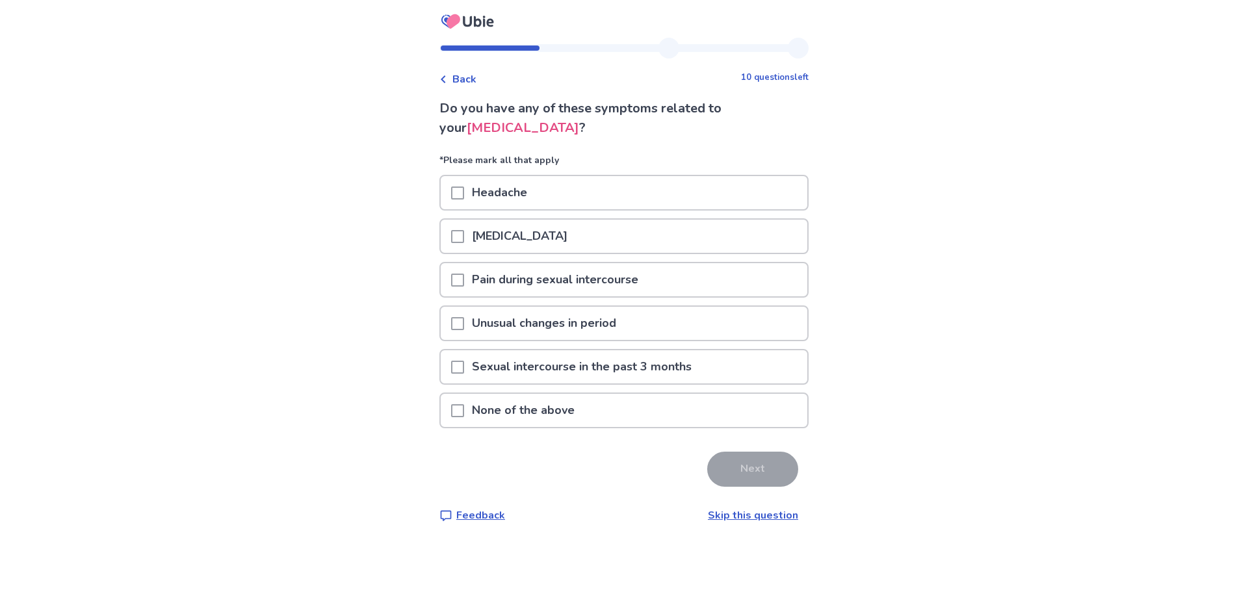
click at [464, 192] on span at bounding box center [457, 193] width 13 height 13
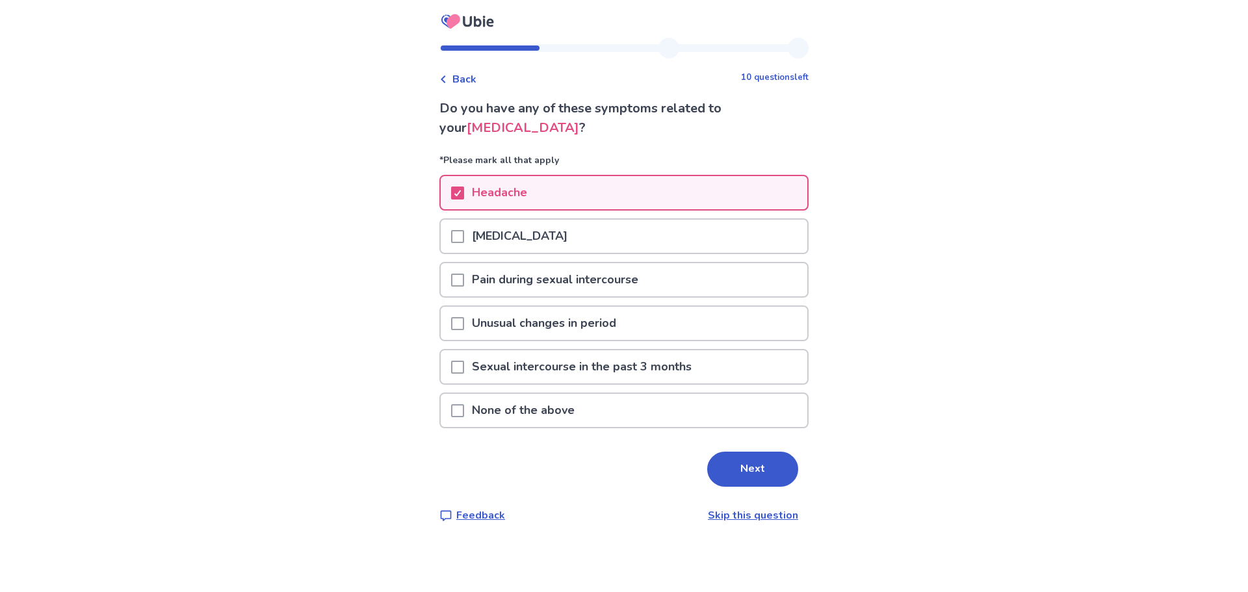
click at [460, 367] on span at bounding box center [457, 367] width 13 height 13
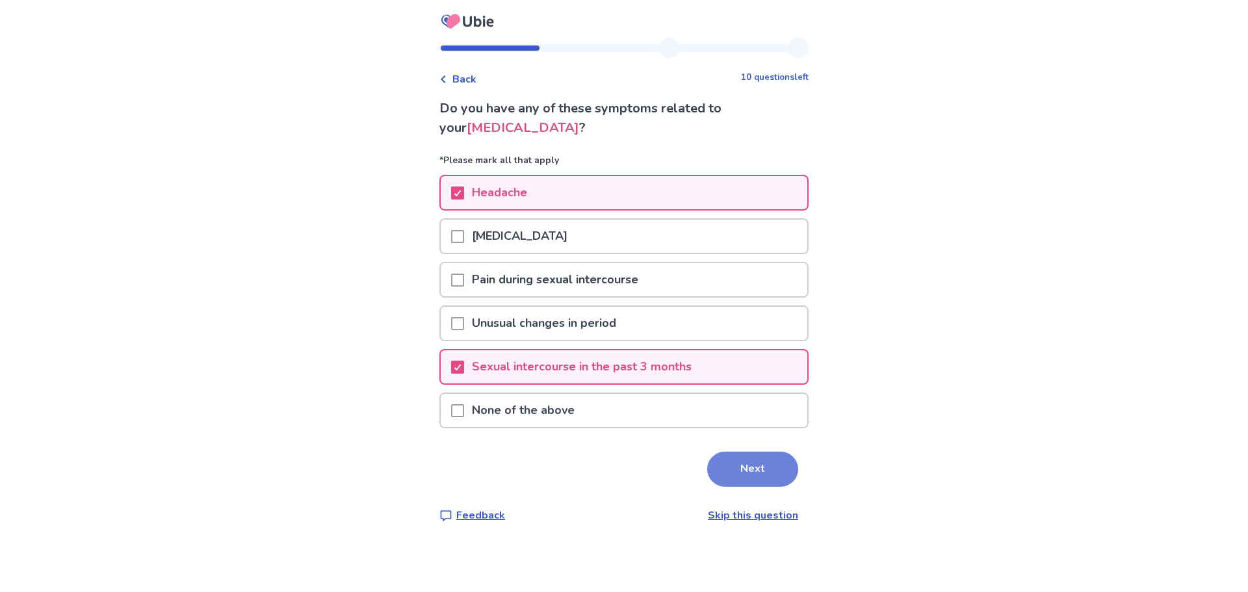
click at [743, 462] on button "Next" at bounding box center [752, 469] width 91 height 35
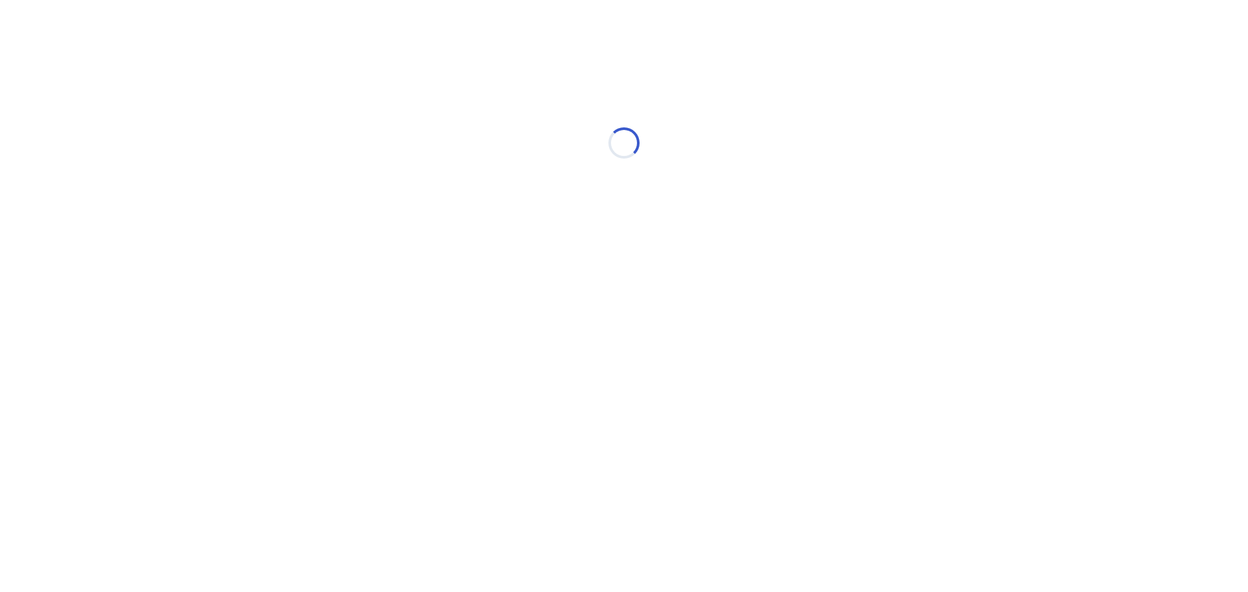
select select "*"
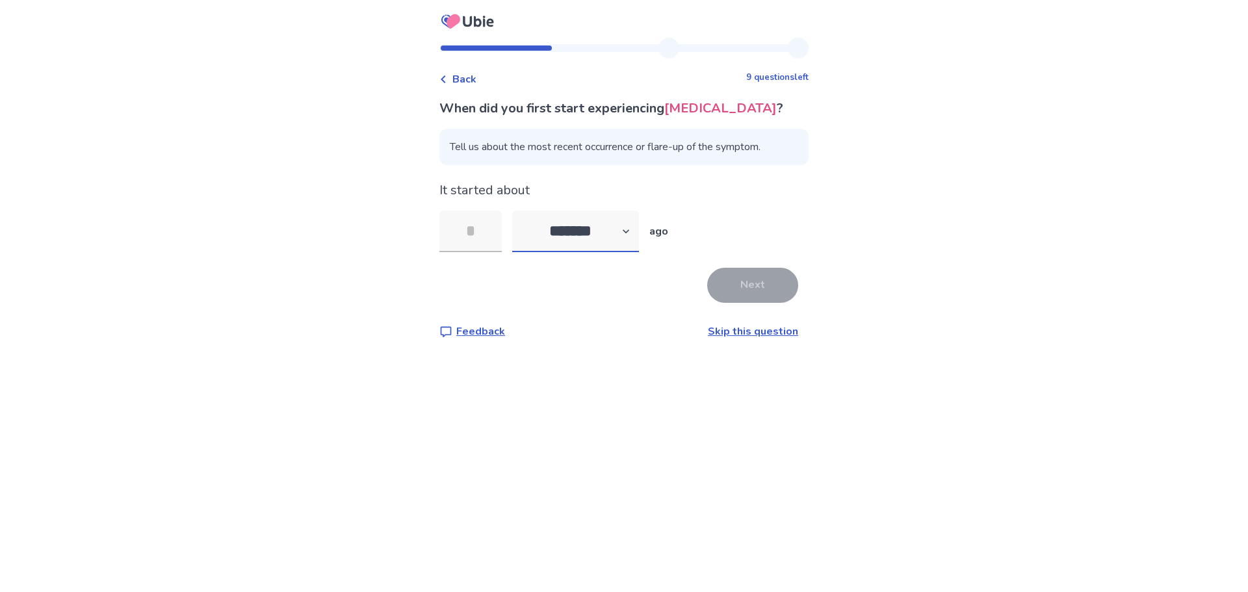
click at [622, 231] on select "******* ****** ******* ******** *******" at bounding box center [575, 232] width 127 height 42
click at [461, 226] on input "tel" at bounding box center [470, 232] width 62 height 42
type input "*"
click at [776, 218] on div "* ******* ****** ******* ******** ******* ago" at bounding box center [623, 232] width 369 height 42
click at [773, 287] on button "Next" at bounding box center [752, 285] width 91 height 35
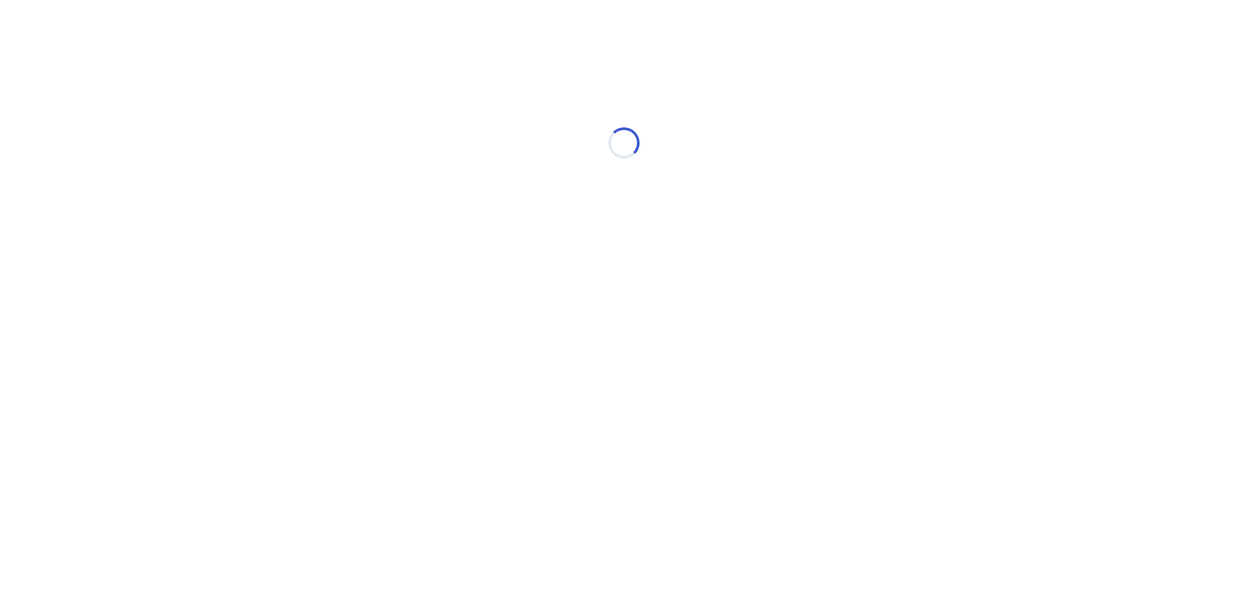
select select "*"
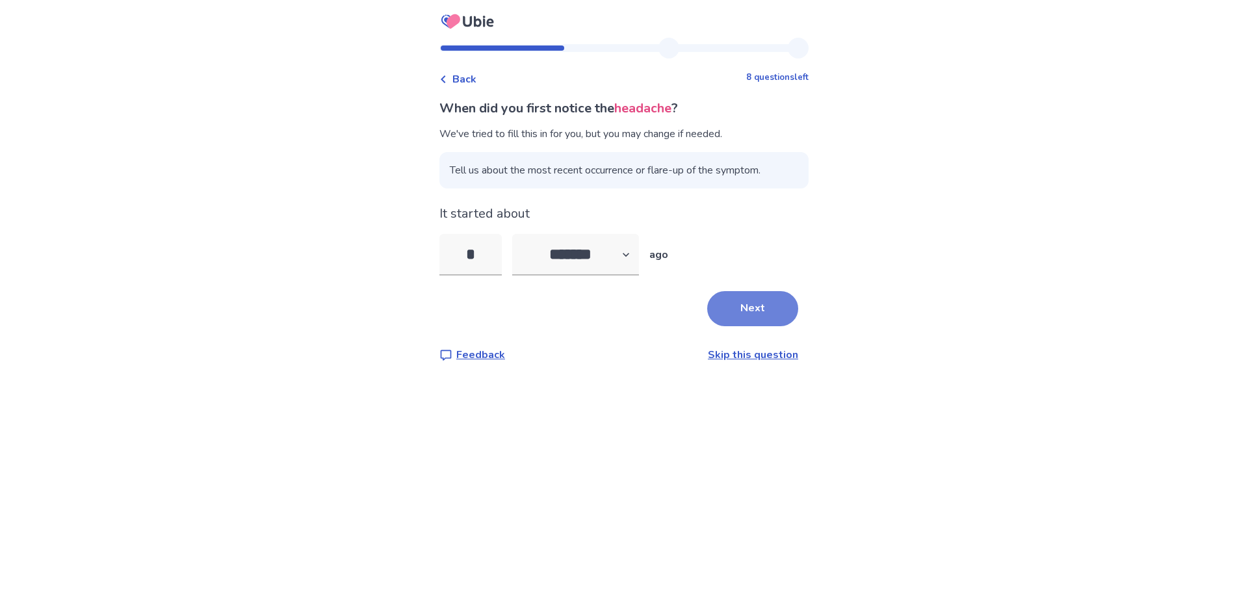
click at [757, 313] on button "Next" at bounding box center [752, 308] width 91 height 35
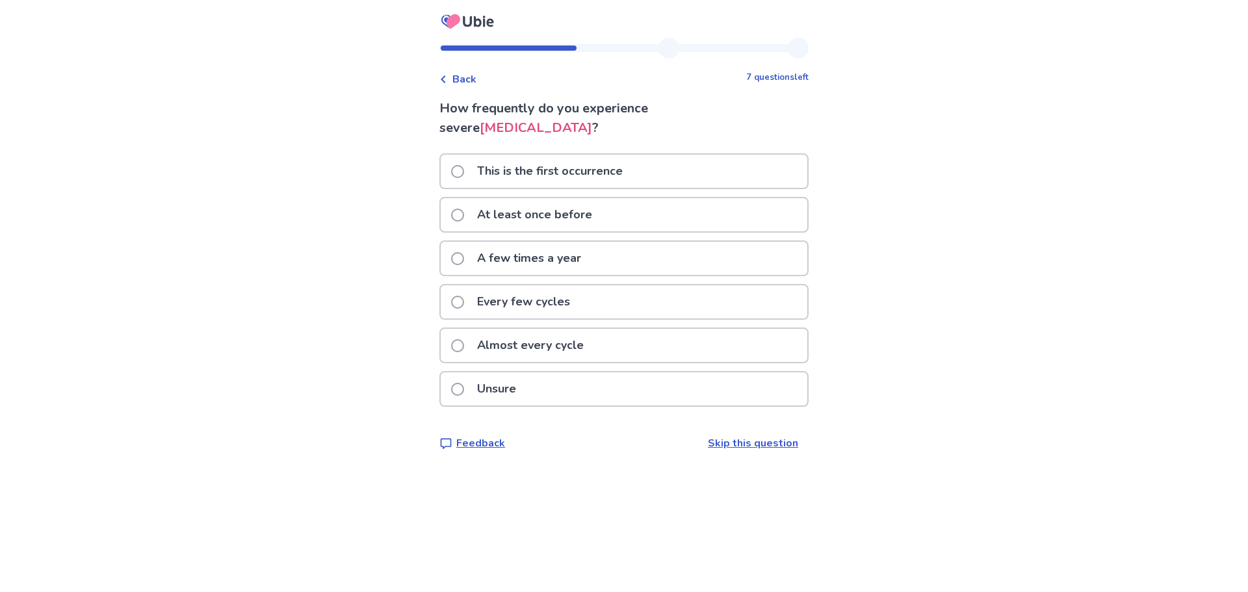
click at [558, 357] on p "Almost every cycle" at bounding box center [530, 345] width 122 height 33
